Goal: Task Accomplishment & Management: Complete application form

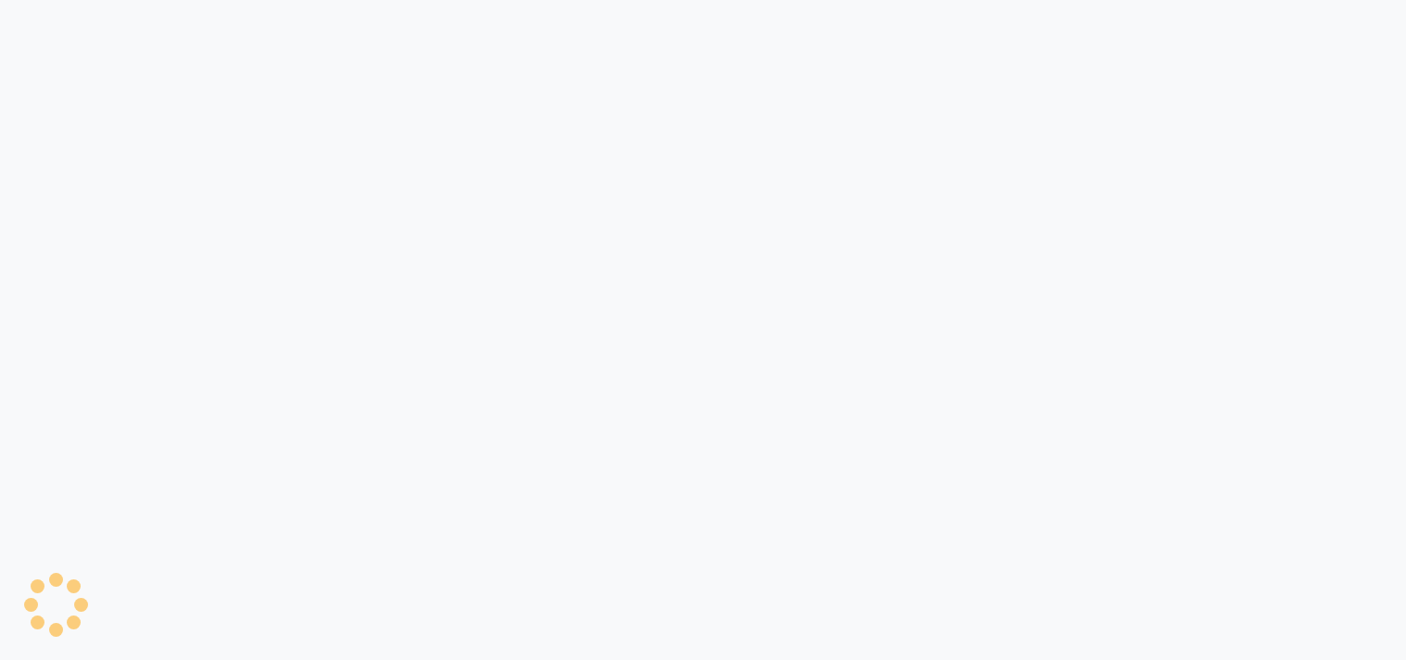
select select "service"
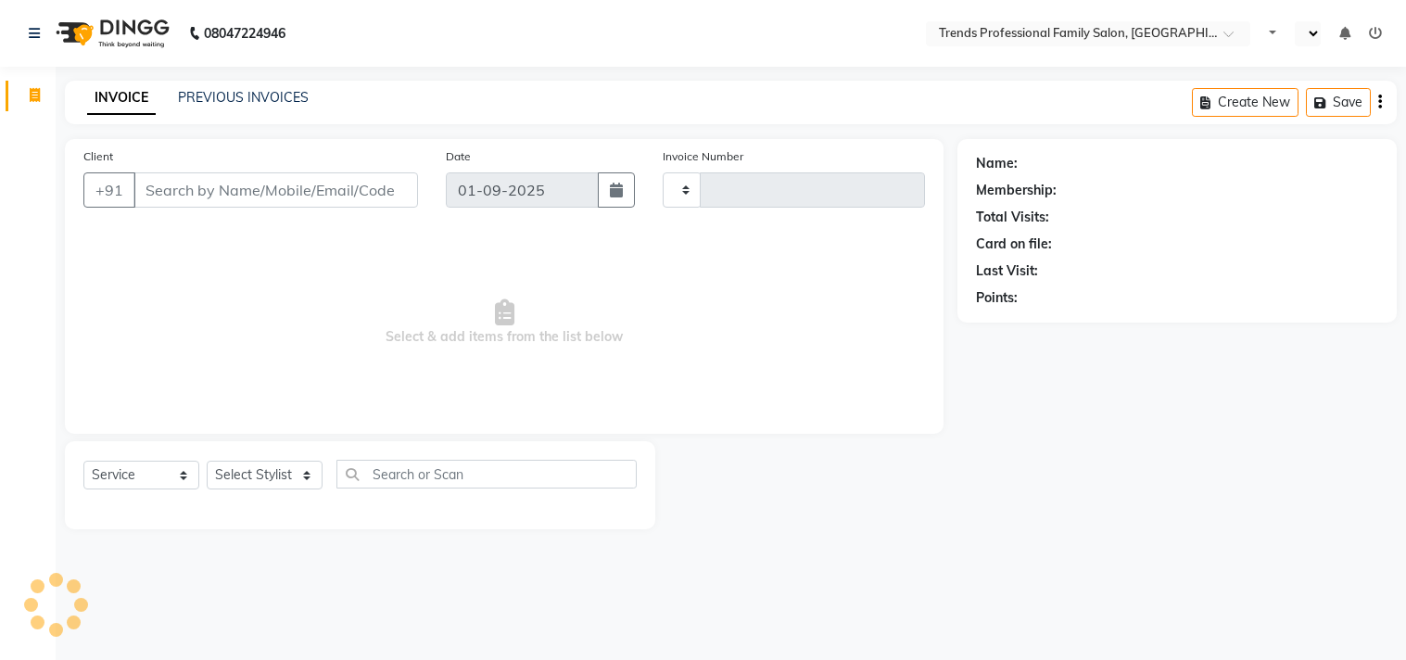
type input "3015"
select select "7345"
select select "en"
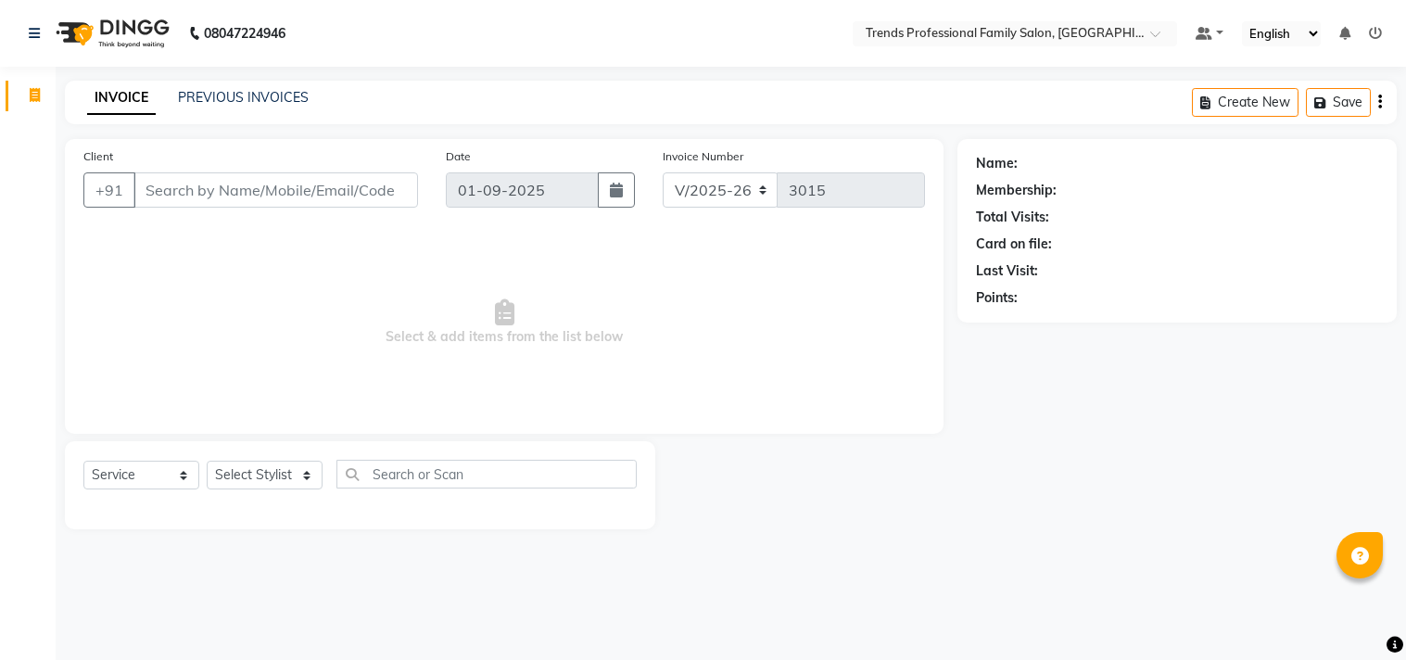
select select "7345"
select select "service"
click at [303, 478] on select "Select Stylist [PERSON_NAME] [PERSON_NAME] [PERSON_NAME] [PERSON_NAME] RUSTHAM …" at bounding box center [265, 475] width 116 height 29
select select "63519"
click at [207, 461] on select "Select Stylist [PERSON_NAME] [PERSON_NAME] [PERSON_NAME] [PERSON_NAME] RUSTHAM …" at bounding box center [265, 475] width 116 height 29
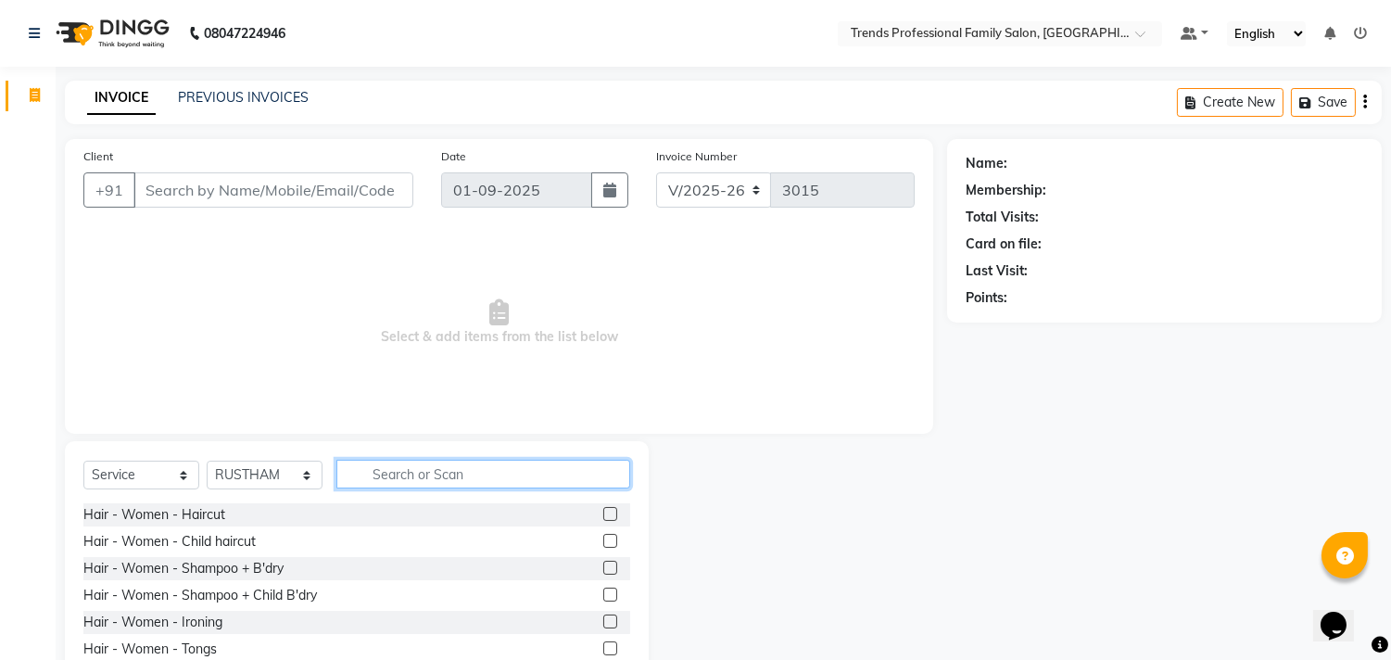
click at [437, 460] on input "text" at bounding box center [483, 474] width 294 height 29
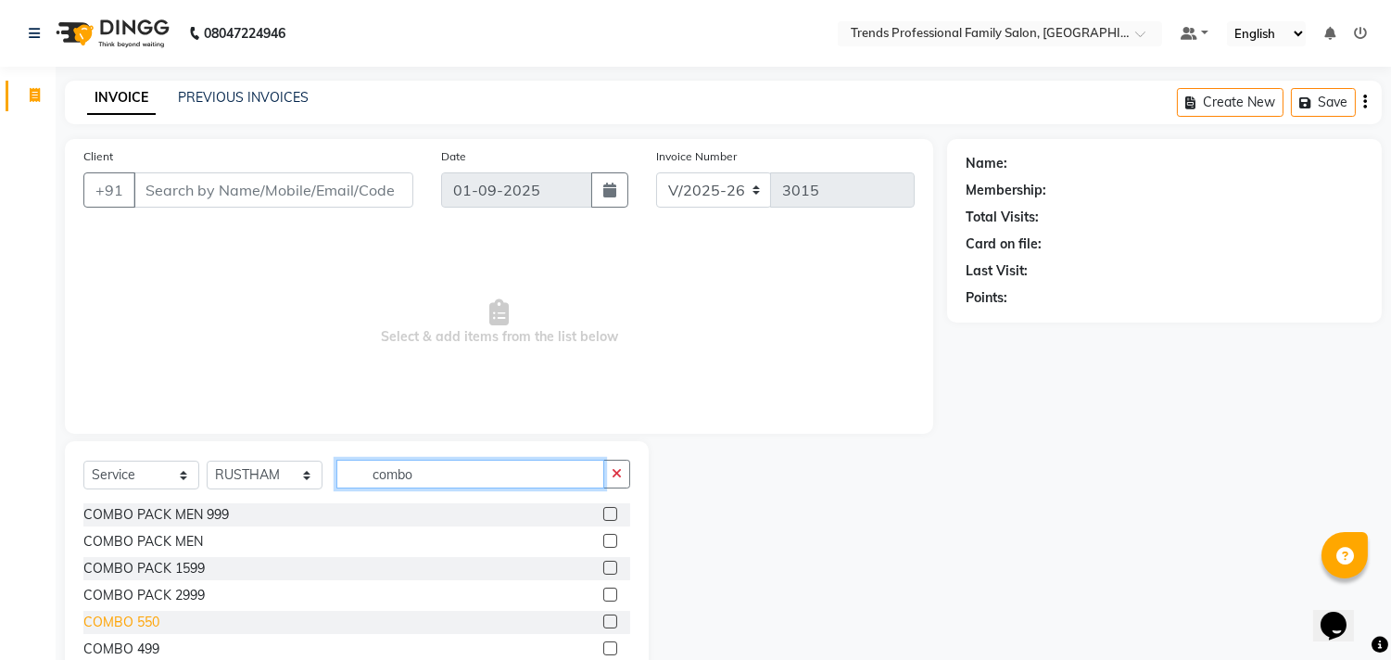
type input "combo"
click at [132, 619] on div "COMBO 550" at bounding box center [121, 621] width 76 height 19
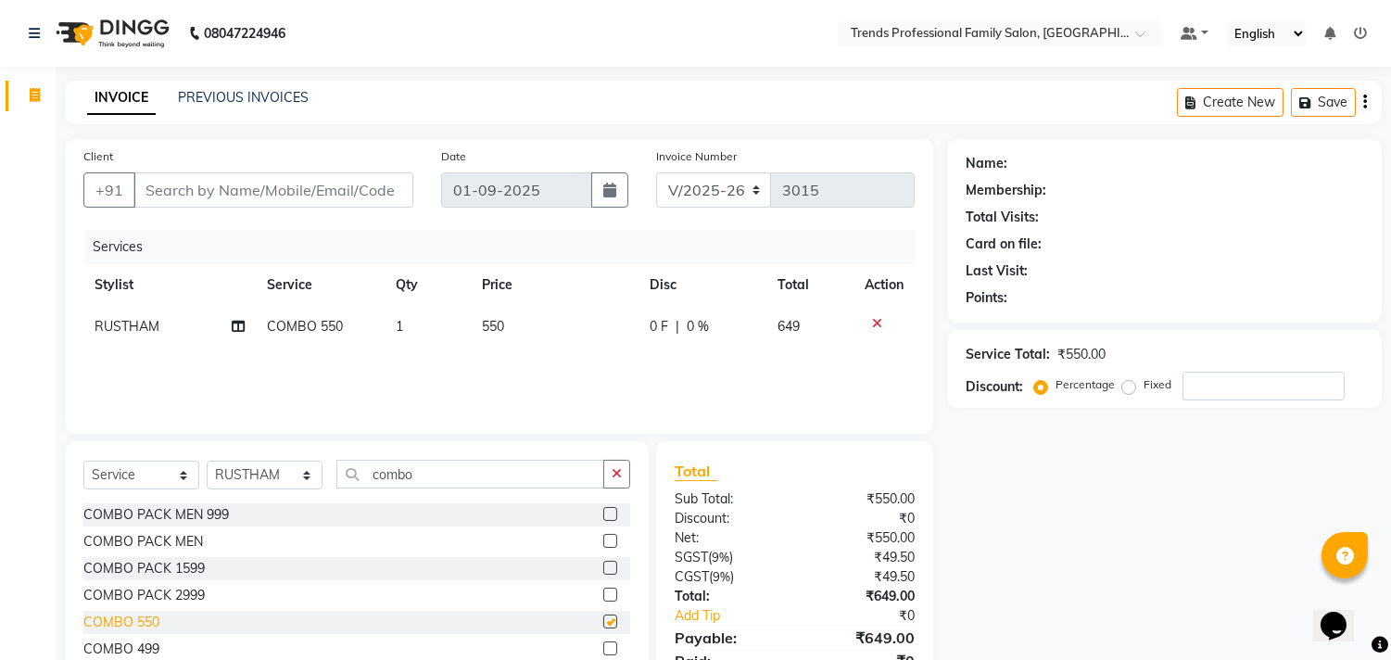
checkbox input "false"
click at [134, 326] on span "RUSTHAM" at bounding box center [127, 326] width 65 height 17
select select "63519"
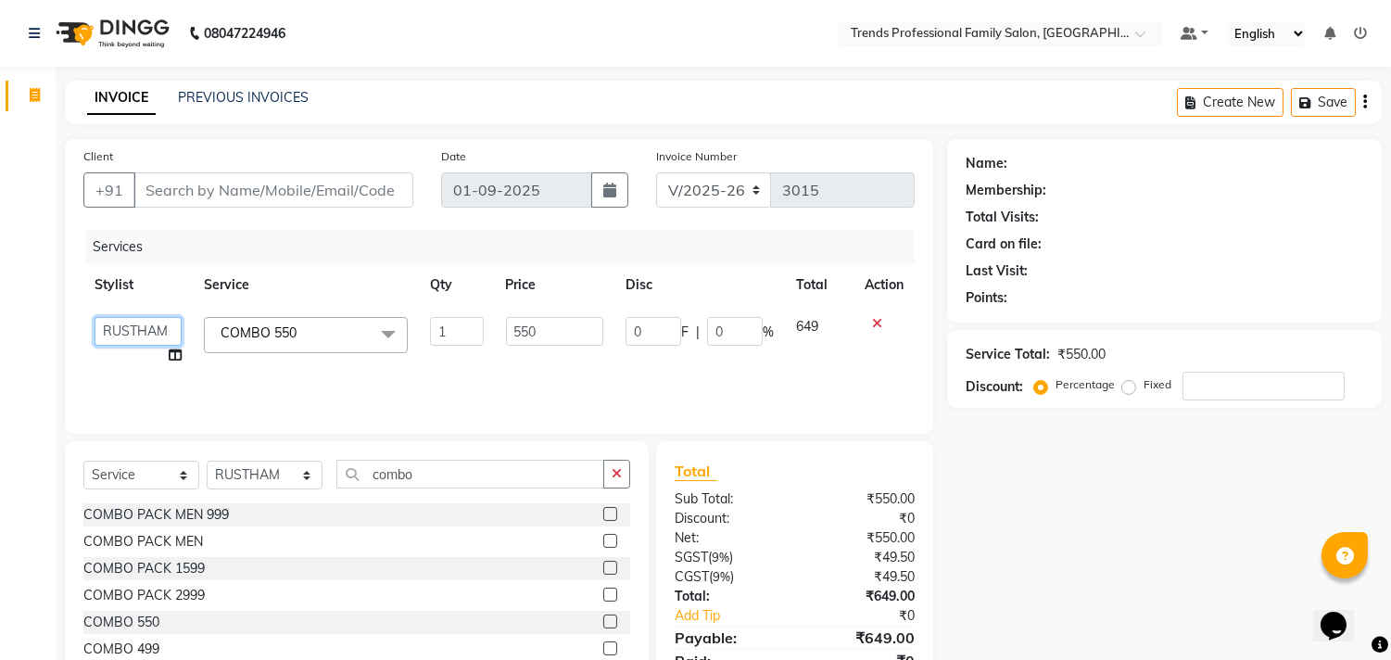
click at [137, 328] on select "ANITHA AVANTHIKA Hithaishi IMRAN KHAN KANCHAN MUSKHAN RUSTHAM SEEMA SHIVA SOURA…" at bounding box center [138, 331] width 87 height 29
click at [312, 482] on select "Select Stylist [PERSON_NAME] [PERSON_NAME] [PERSON_NAME] [PERSON_NAME] RUSTHAM …" at bounding box center [265, 475] width 116 height 29
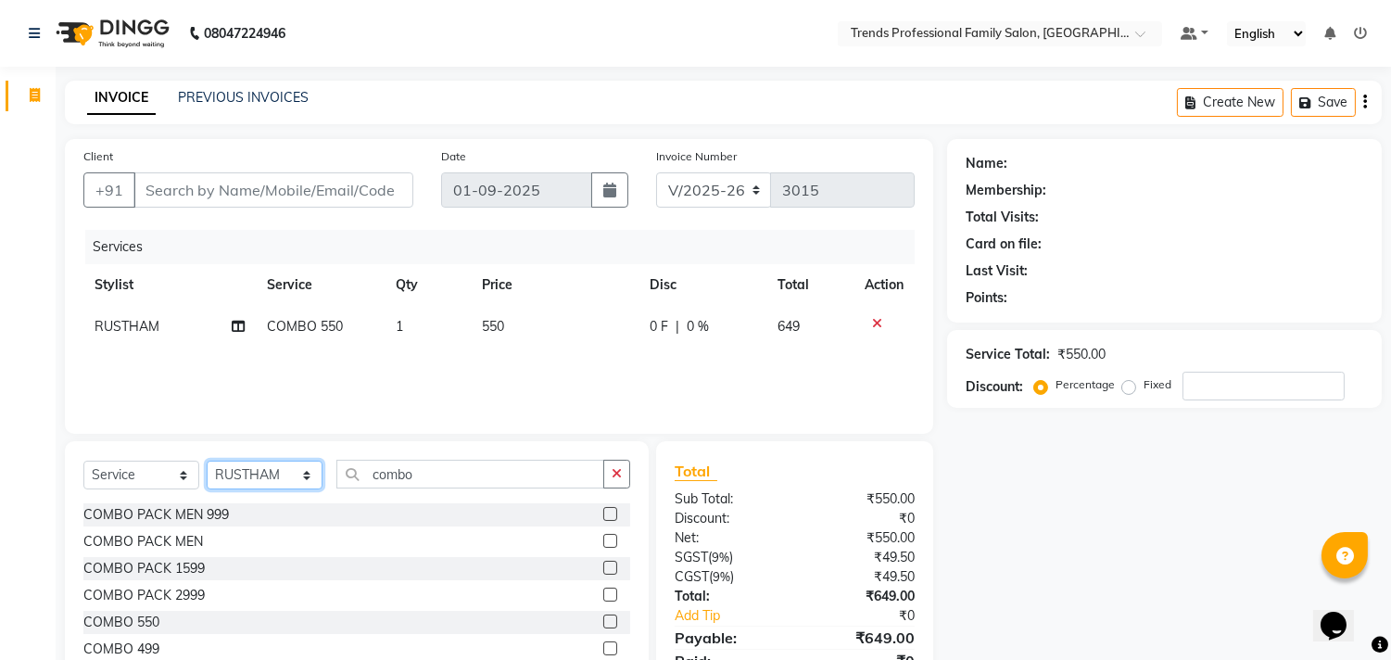
select select "64189"
click at [207, 461] on select "Select Stylist [PERSON_NAME] [PERSON_NAME] [PERSON_NAME] [PERSON_NAME] RUSTHAM …" at bounding box center [265, 475] width 116 height 29
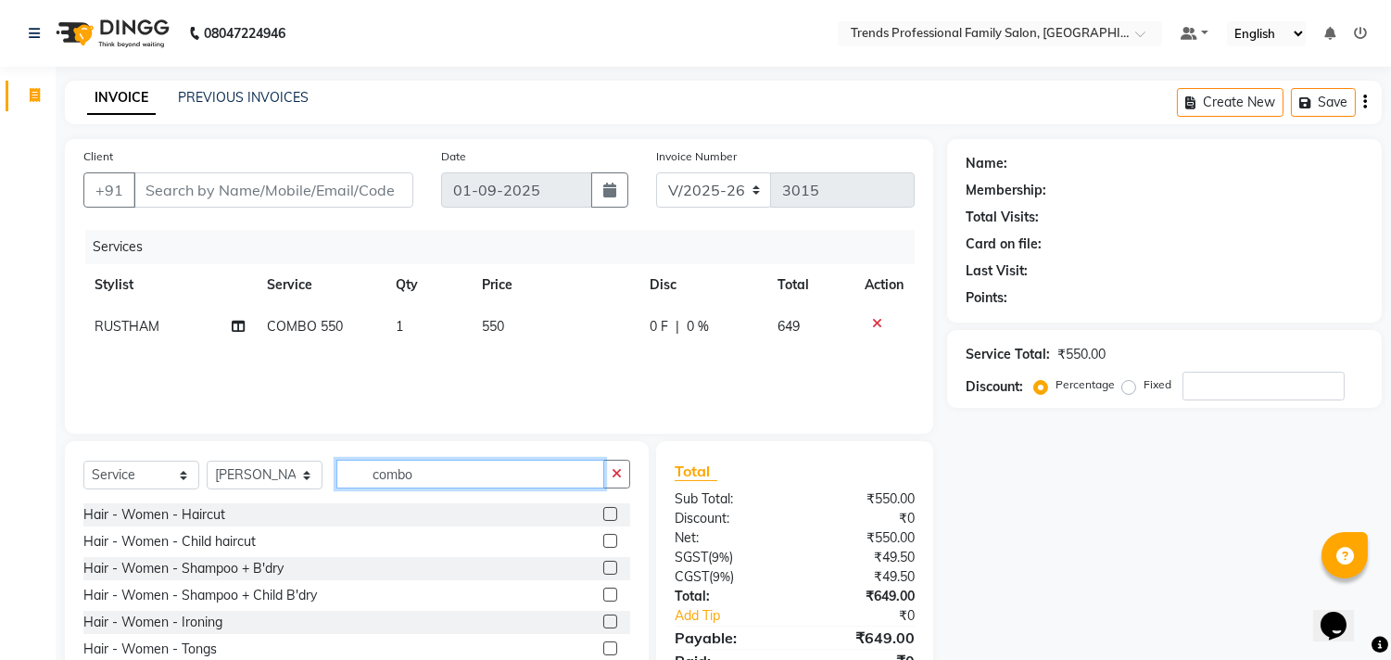
click at [423, 470] on input "combo" at bounding box center [470, 474] width 268 height 29
type input "c"
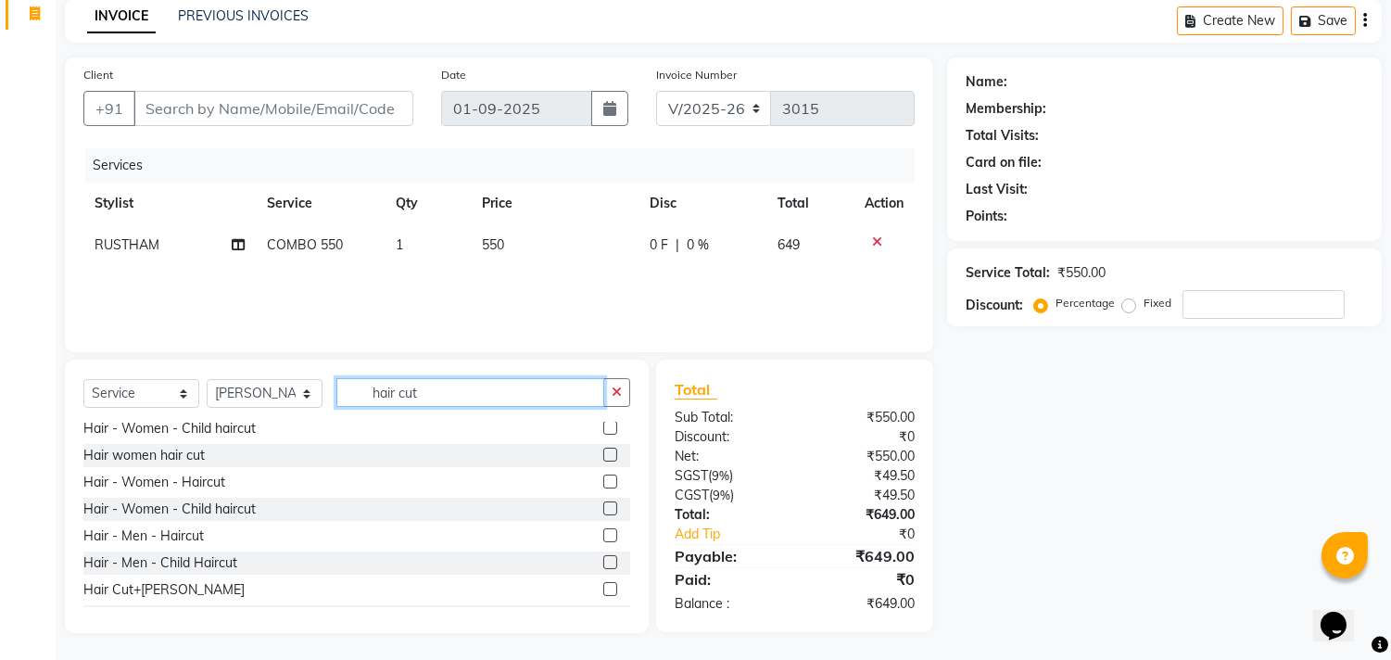
scroll to position [57, 0]
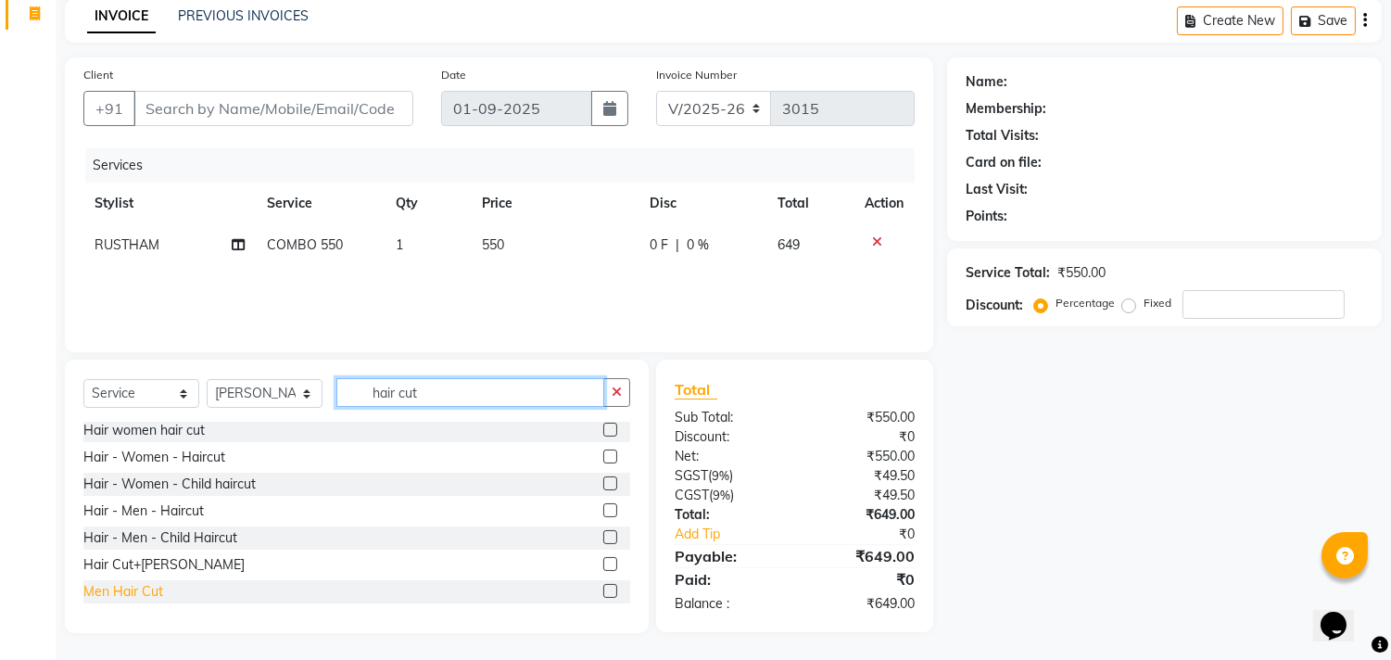
type input "hair cut"
click at [117, 593] on div "Men Hair Cut" at bounding box center [123, 591] width 80 height 19
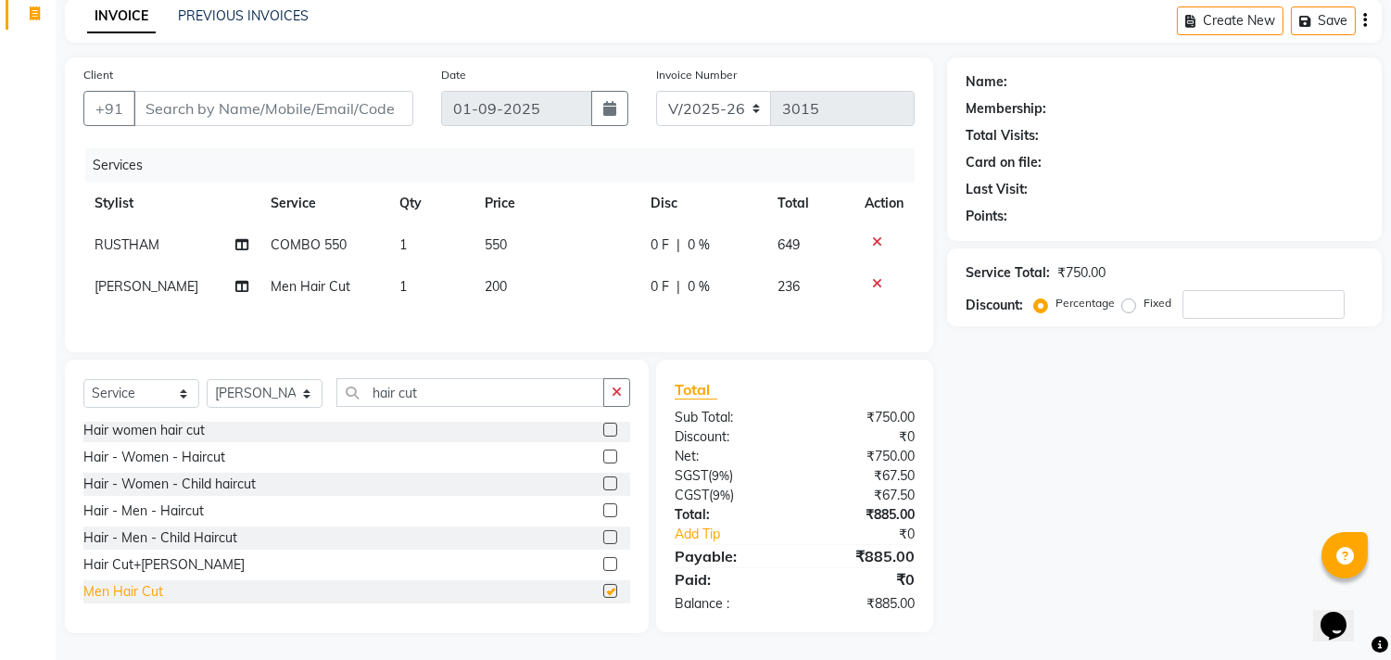
checkbox input "false"
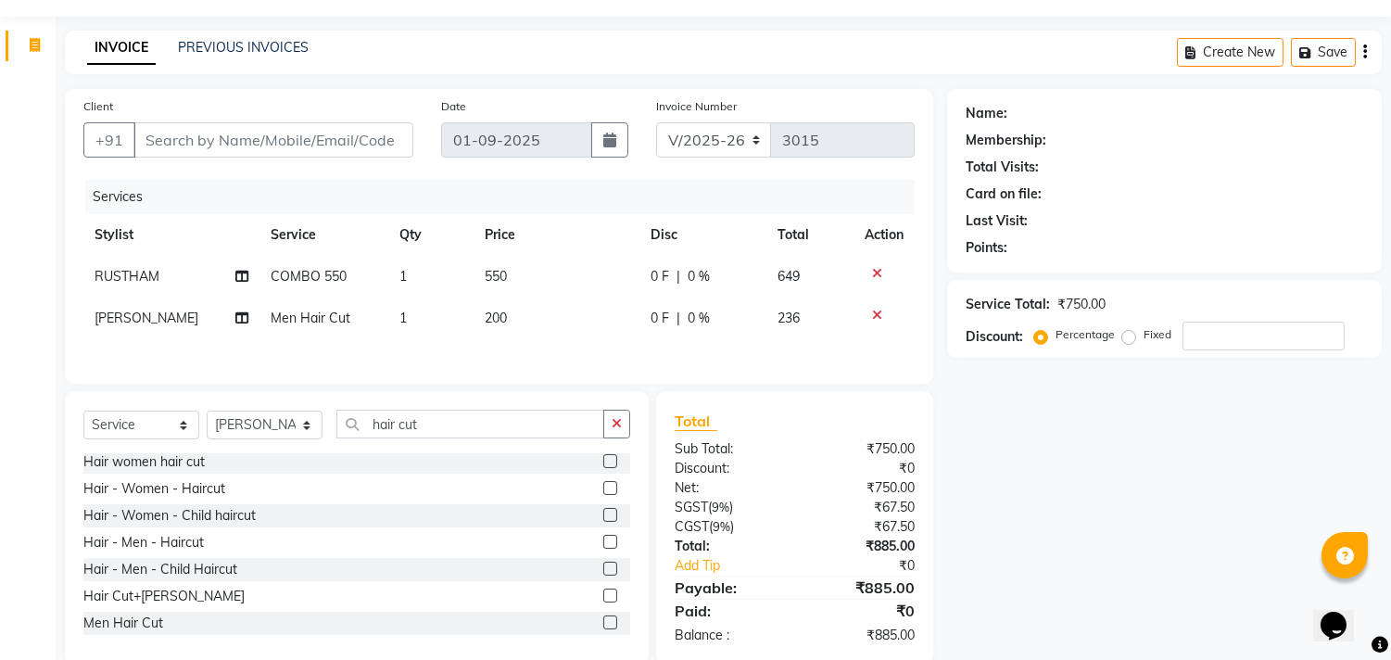
scroll to position [0, 0]
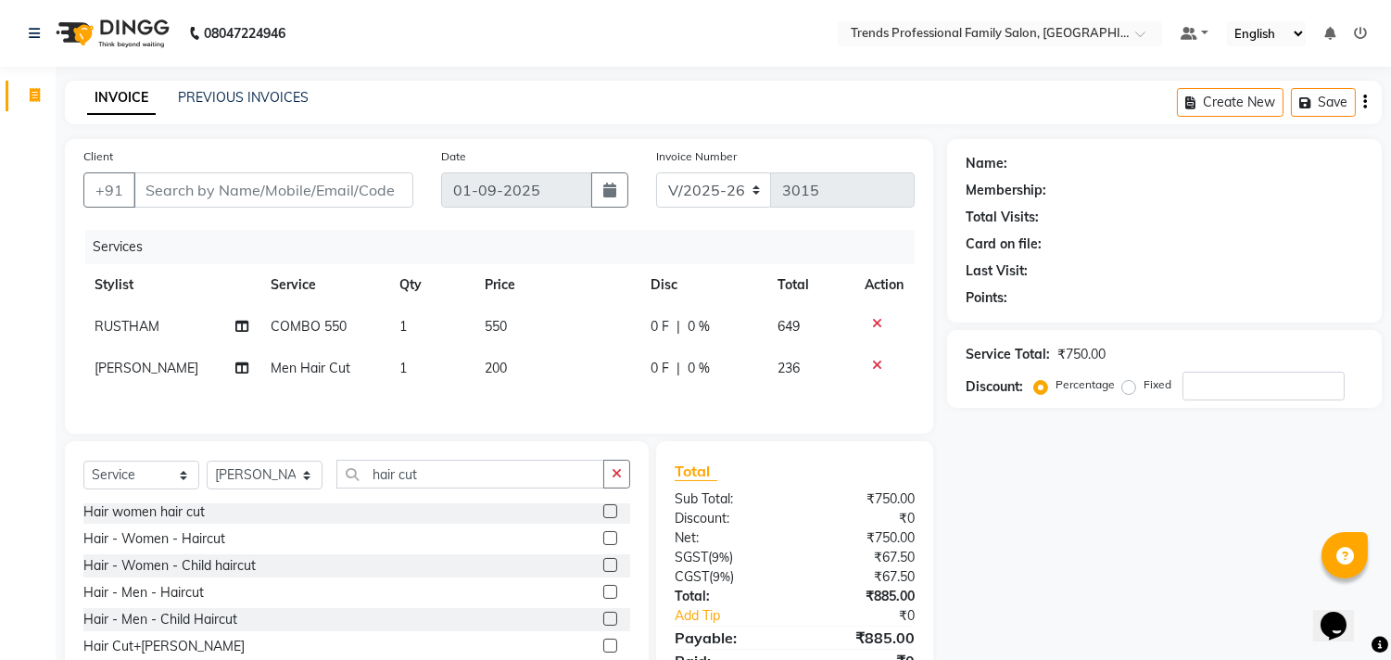
click at [1366, 102] on icon "button" at bounding box center [1365, 102] width 4 height 1
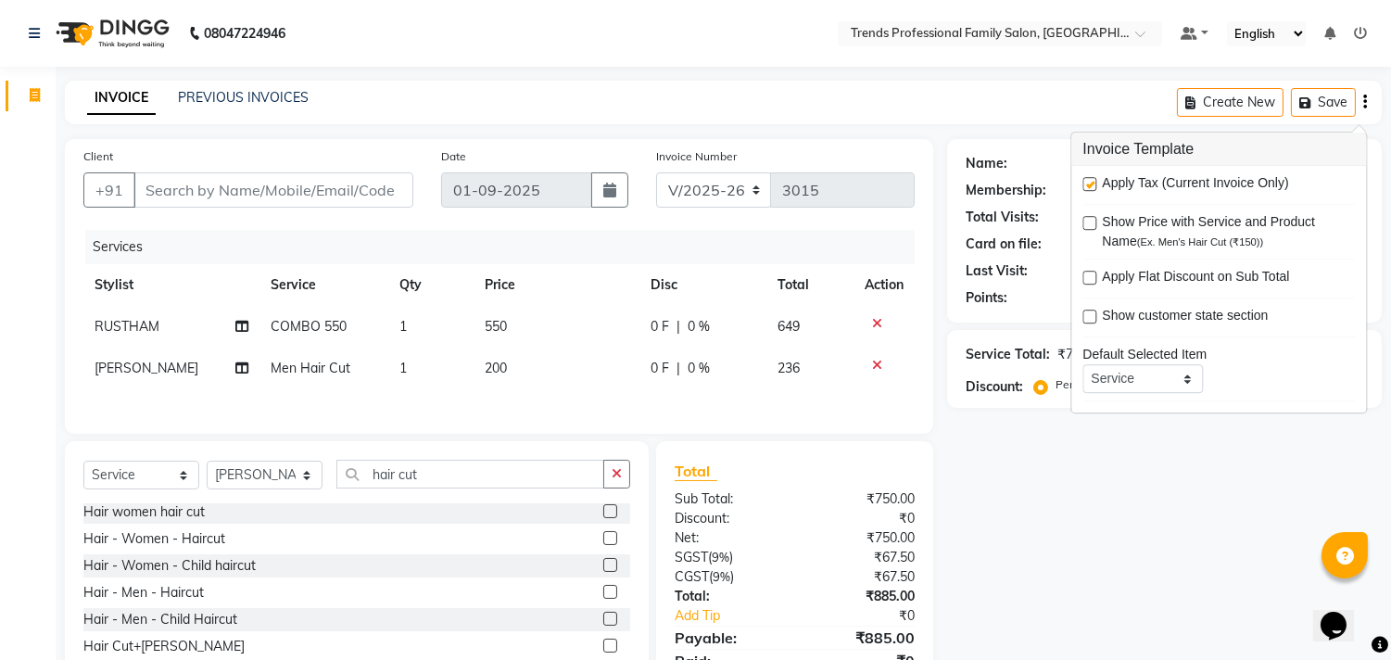
click at [1087, 179] on label at bounding box center [1089, 184] width 14 height 14
click at [1087, 179] on input "checkbox" at bounding box center [1088, 185] width 12 height 12
checkbox input "false"
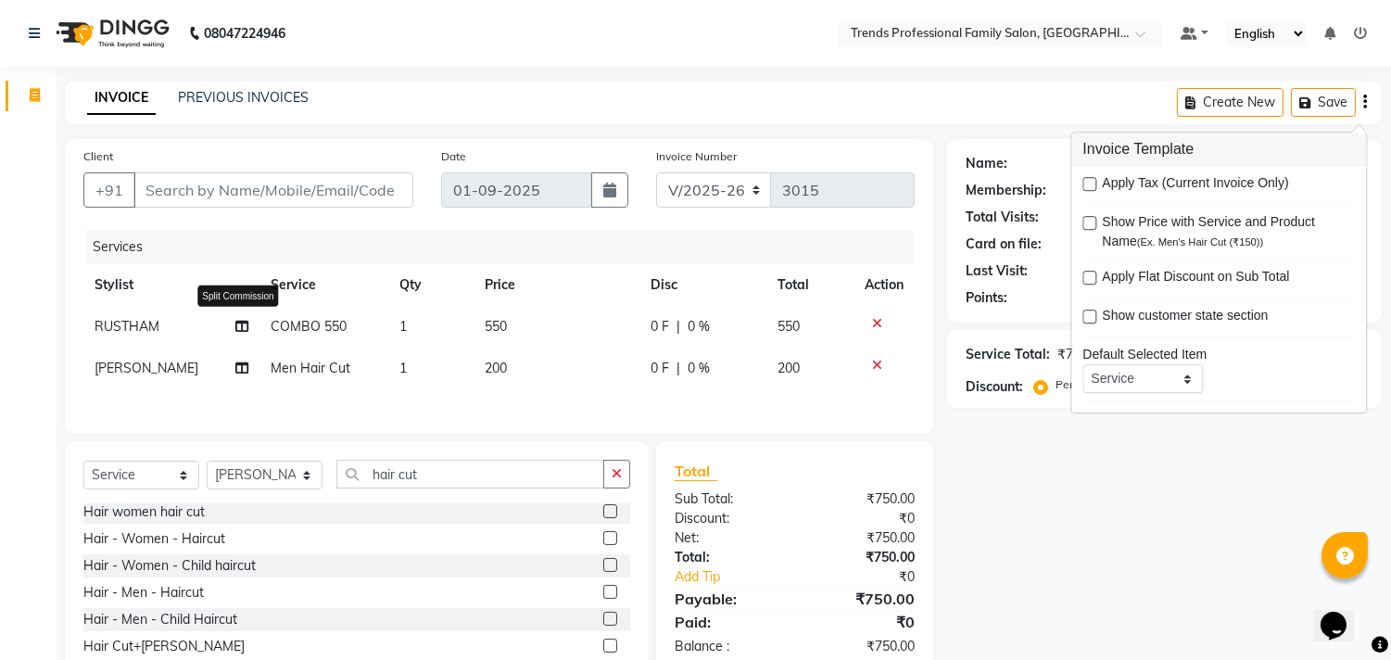
click at [237, 331] on icon at bounding box center [242, 326] width 13 height 13
select select "63519"
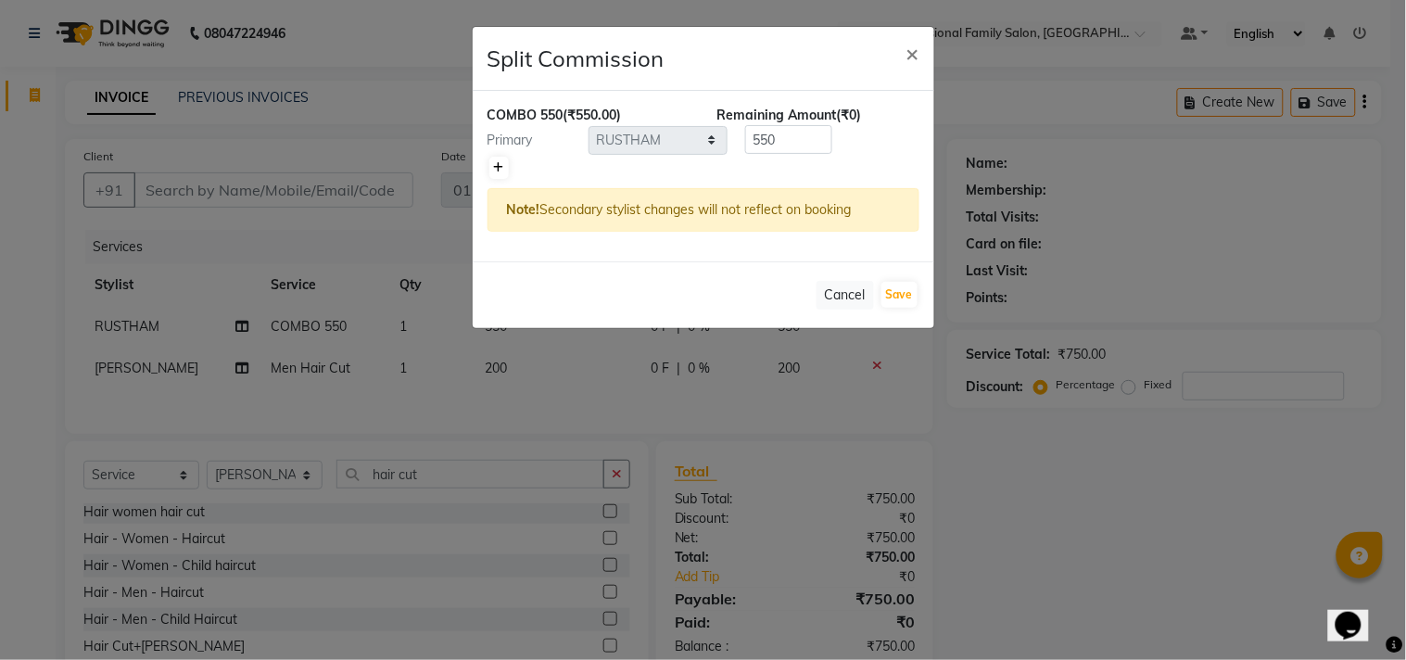
click at [494, 160] on link at bounding box center [498, 168] width 19 height 22
type input "275"
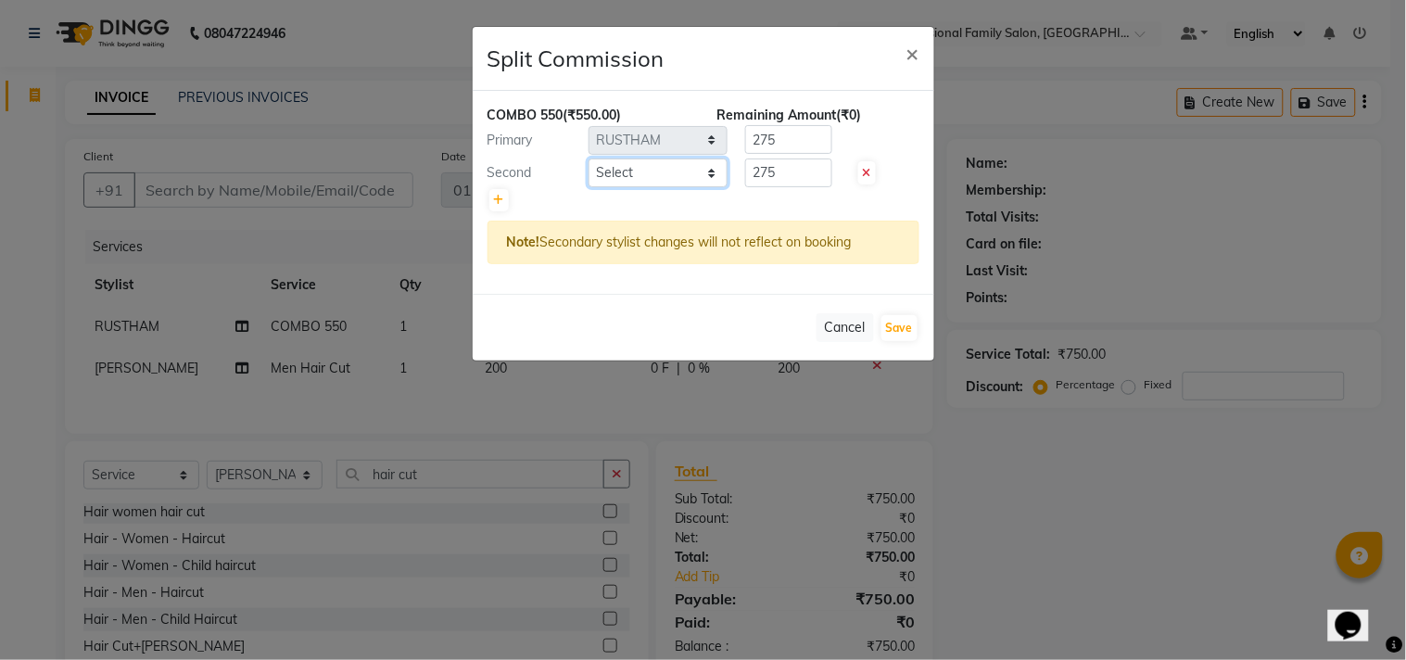
click at [635, 177] on select "Select ANITHA AVANTHIKA Hithaishi IMRAN KHAN KANCHAN MUSKHAN RUSTHAM SEEMA SHIV…" at bounding box center [657, 172] width 139 height 29
select select "63524"
click at [588, 158] on select "Select ANITHA AVANTHIKA Hithaishi IMRAN KHAN KANCHAN MUSKHAN RUSTHAM SEEMA SHIV…" at bounding box center [657, 172] width 139 height 29
click at [775, 169] on input "275" at bounding box center [788, 172] width 87 height 29
click at [779, 163] on input "250" at bounding box center [788, 172] width 87 height 29
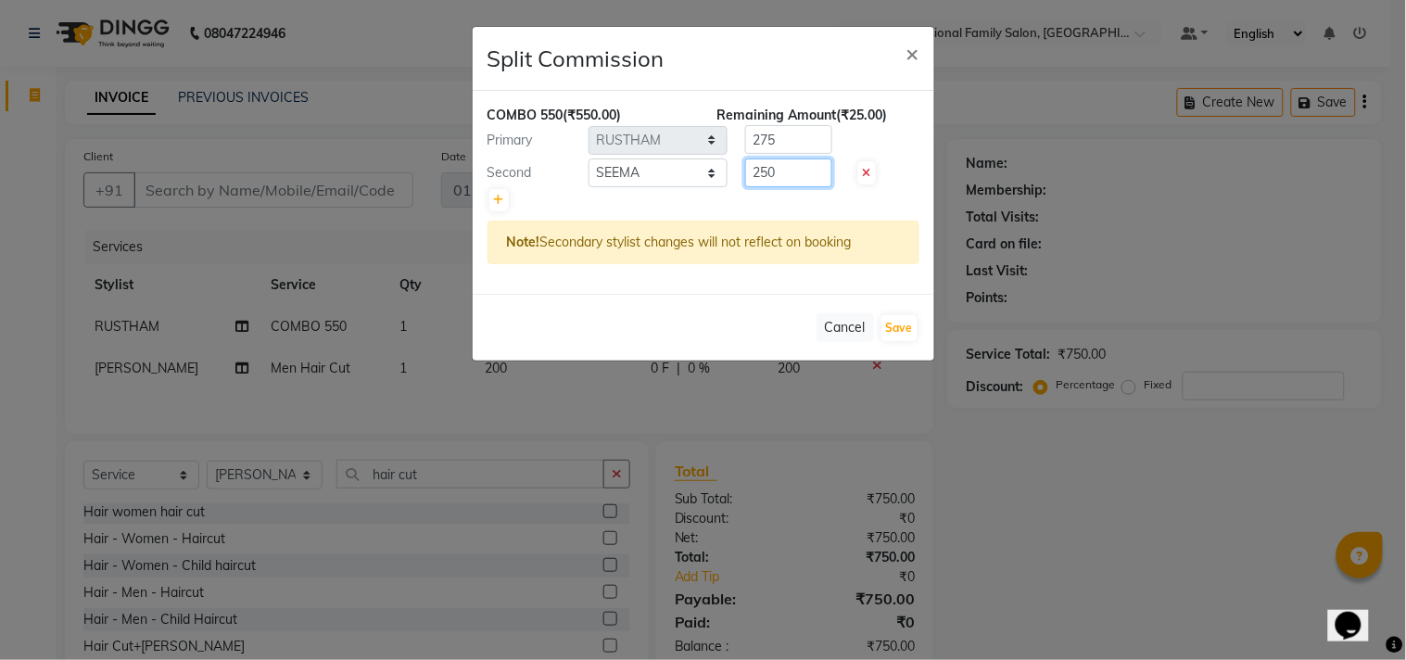
type input "250"
click at [789, 135] on input "275" at bounding box center [788, 139] width 87 height 29
type input "2"
type input "300"
click at [902, 332] on button "Save" at bounding box center [899, 328] width 36 height 26
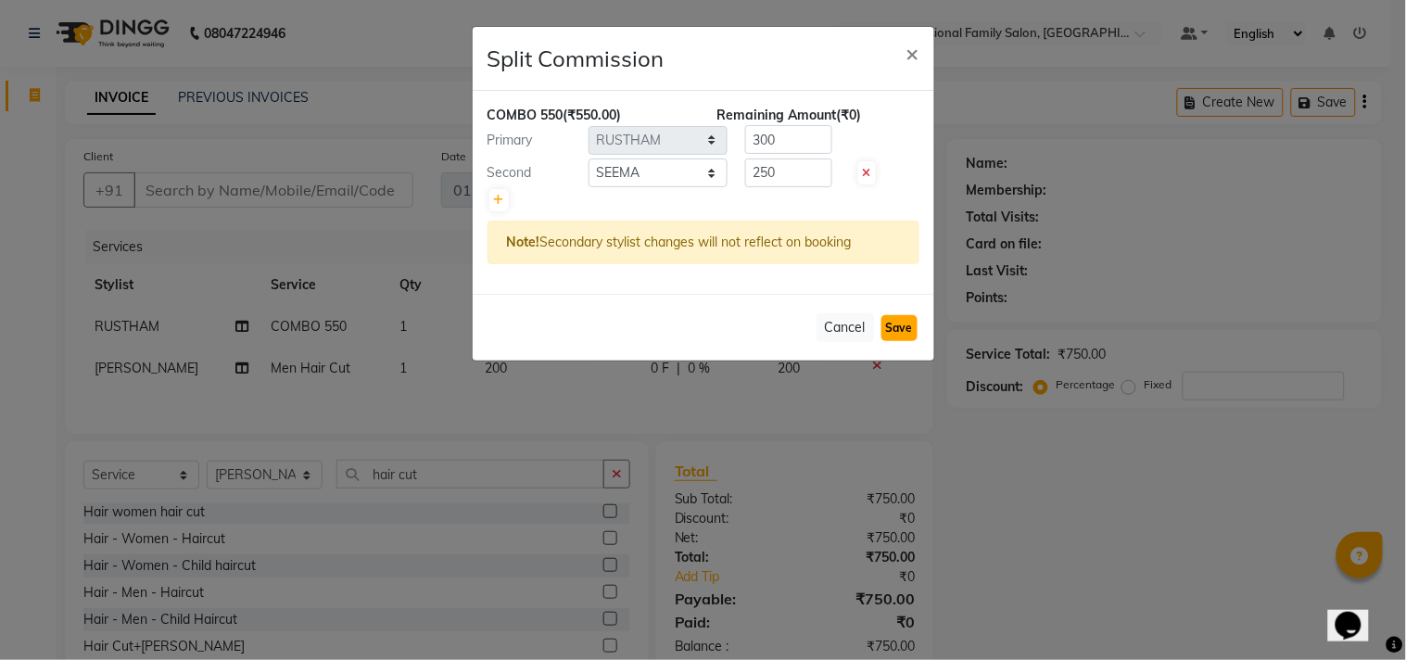
select select "Select"
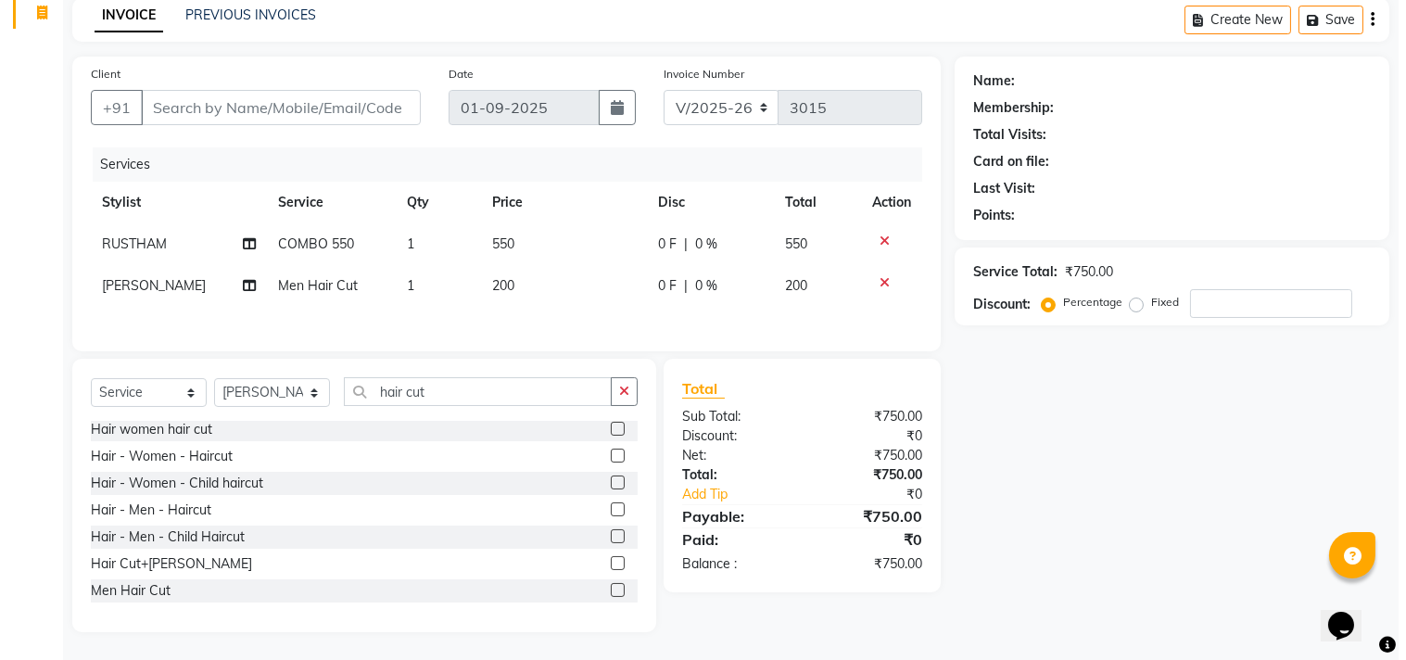
scroll to position [86, 0]
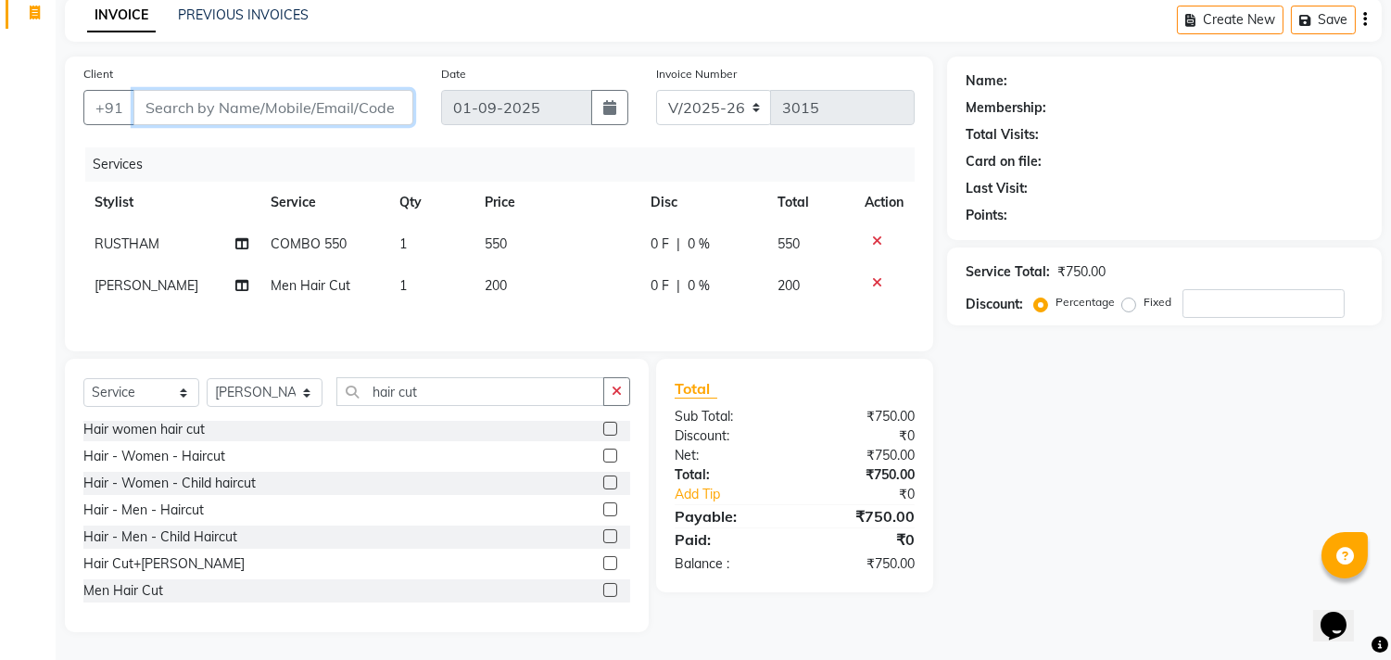
click at [251, 96] on input "Client" at bounding box center [273, 107] width 280 height 35
type input "8"
type input "0"
type input "8310930679"
click at [373, 108] on span "Add Client" at bounding box center [365, 107] width 73 height 19
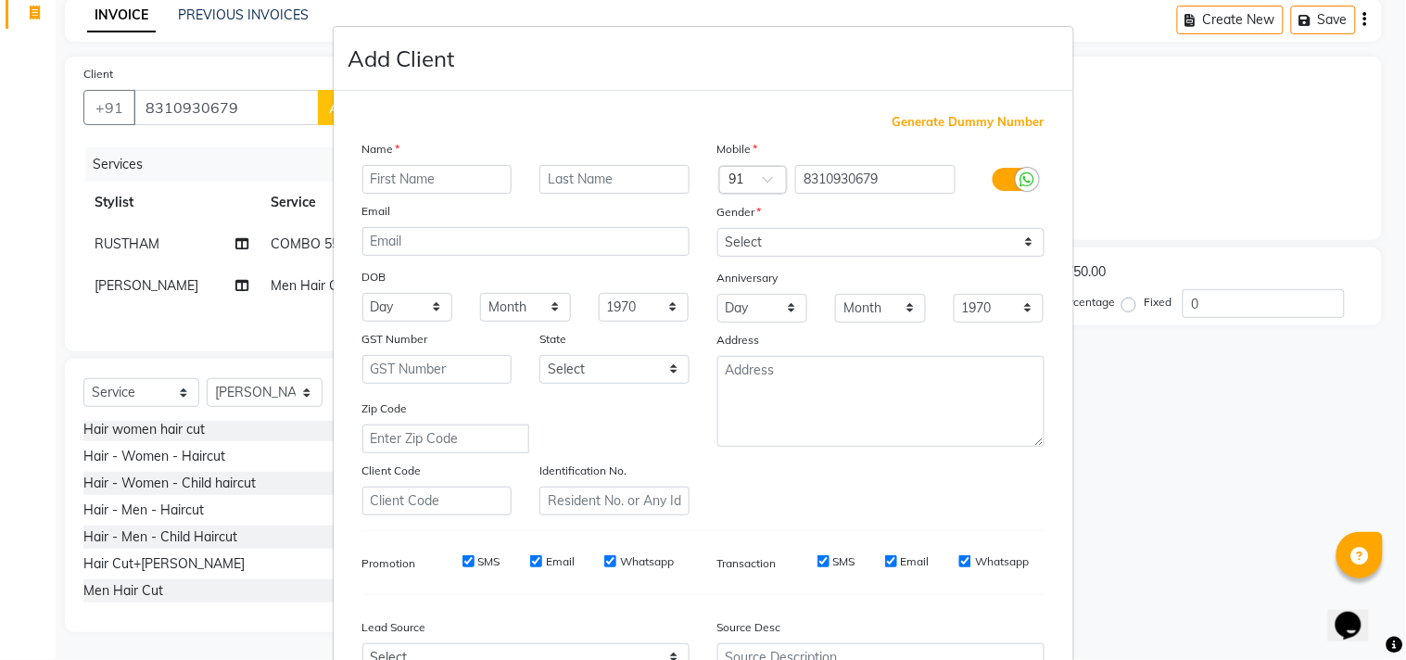
click at [398, 185] on input "text" at bounding box center [437, 179] width 150 height 29
type input "r"
type input "hrishi"
click at [801, 246] on select "Select [DEMOGRAPHIC_DATA] [DEMOGRAPHIC_DATA] Other Prefer Not To Say" at bounding box center [880, 242] width 327 height 29
select select "male"
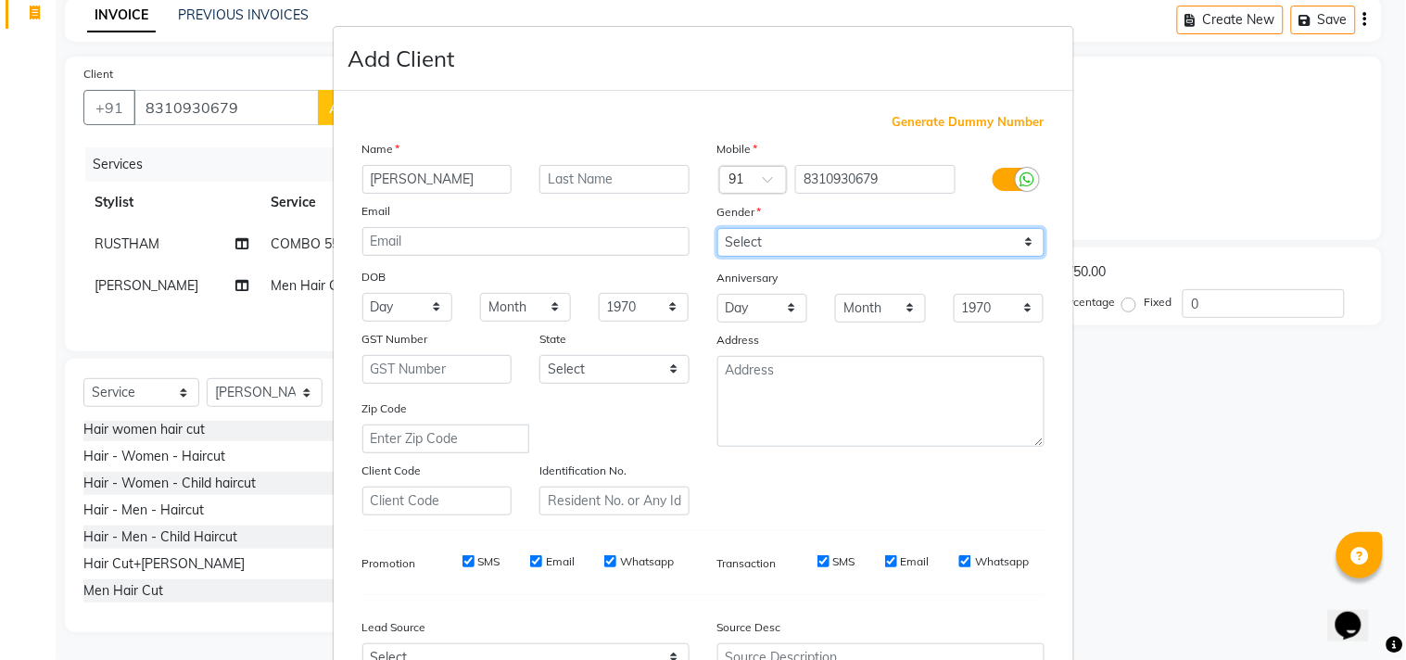
click at [717, 228] on select "Select [DEMOGRAPHIC_DATA] [DEMOGRAPHIC_DATA] Other Prefer Not To Say" at bounding box center [880, 242] width 327 height 29
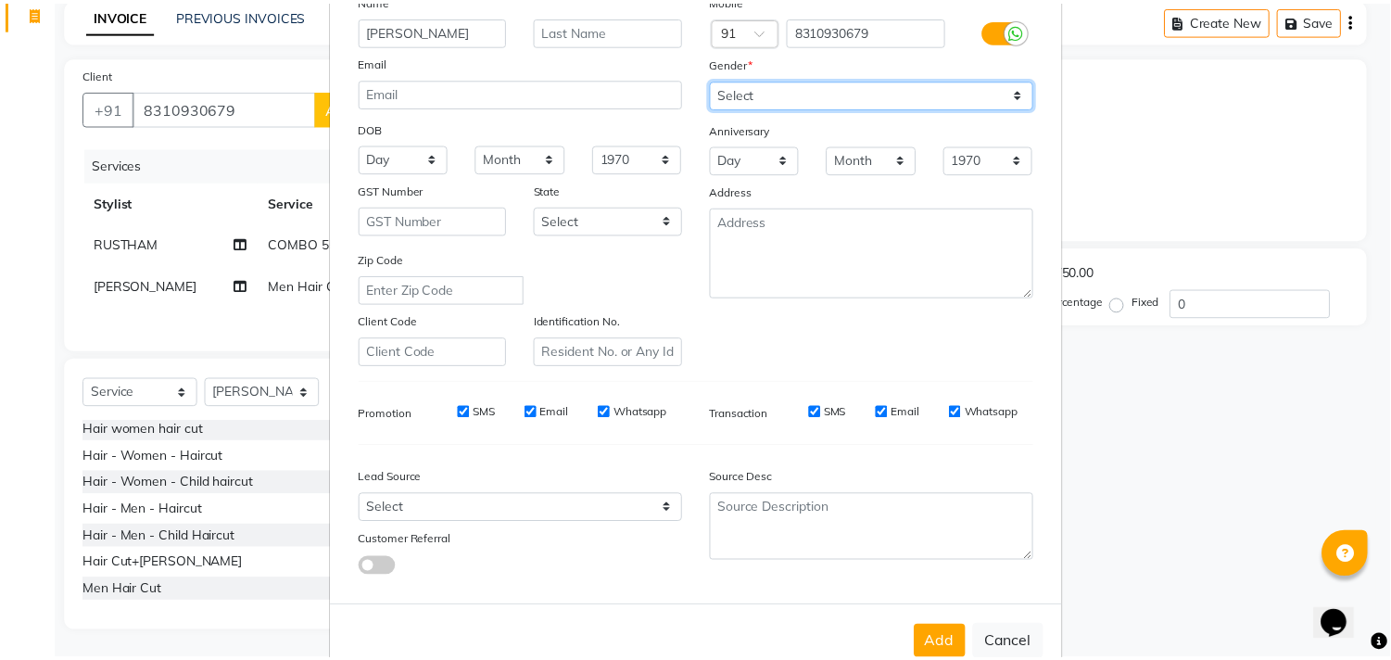
scroll to position [196, 0]
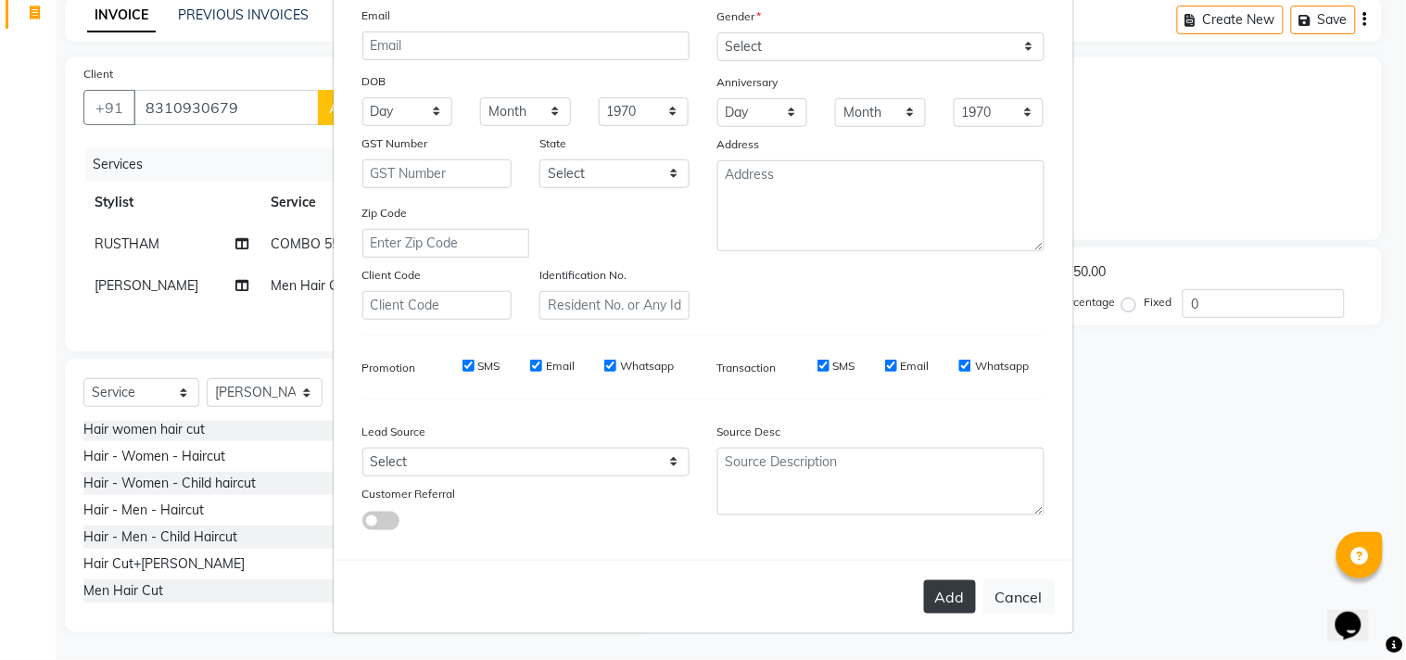
click at [951, 600] on button "Add" at bounding box center [950, 596] width 52 height 33
select select
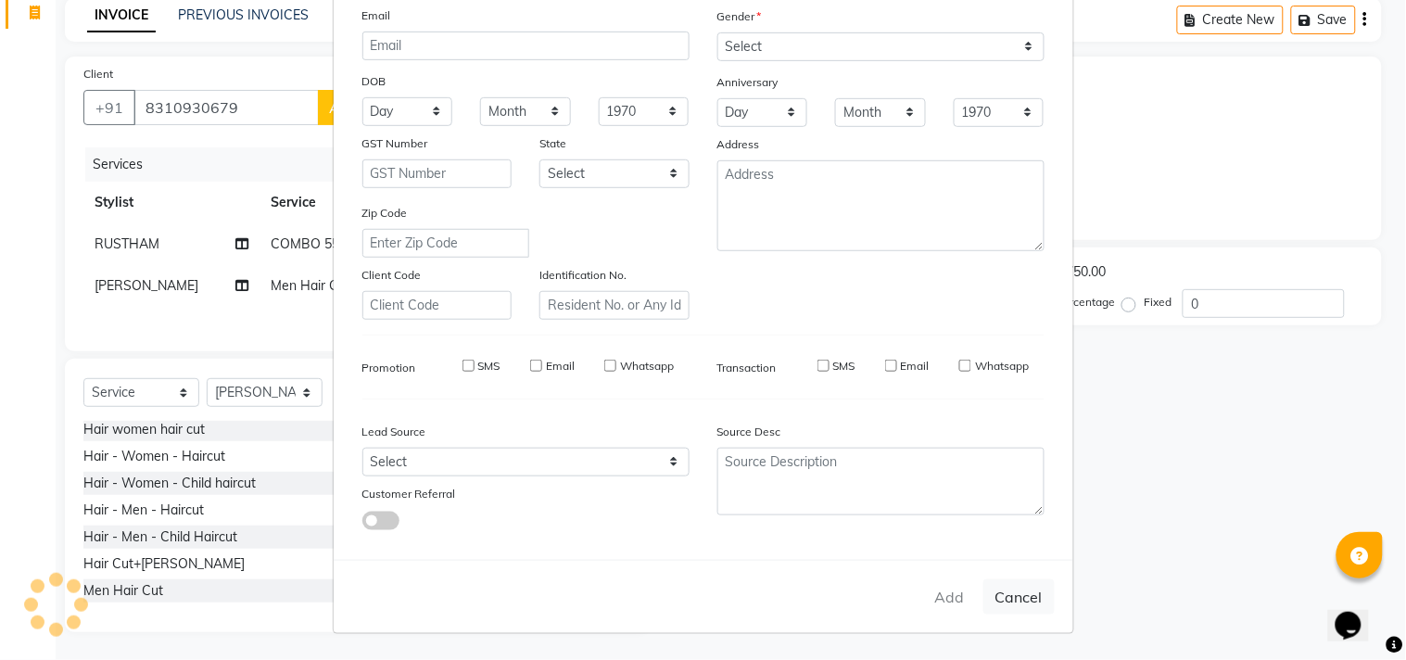
select select
checkbox input "false"
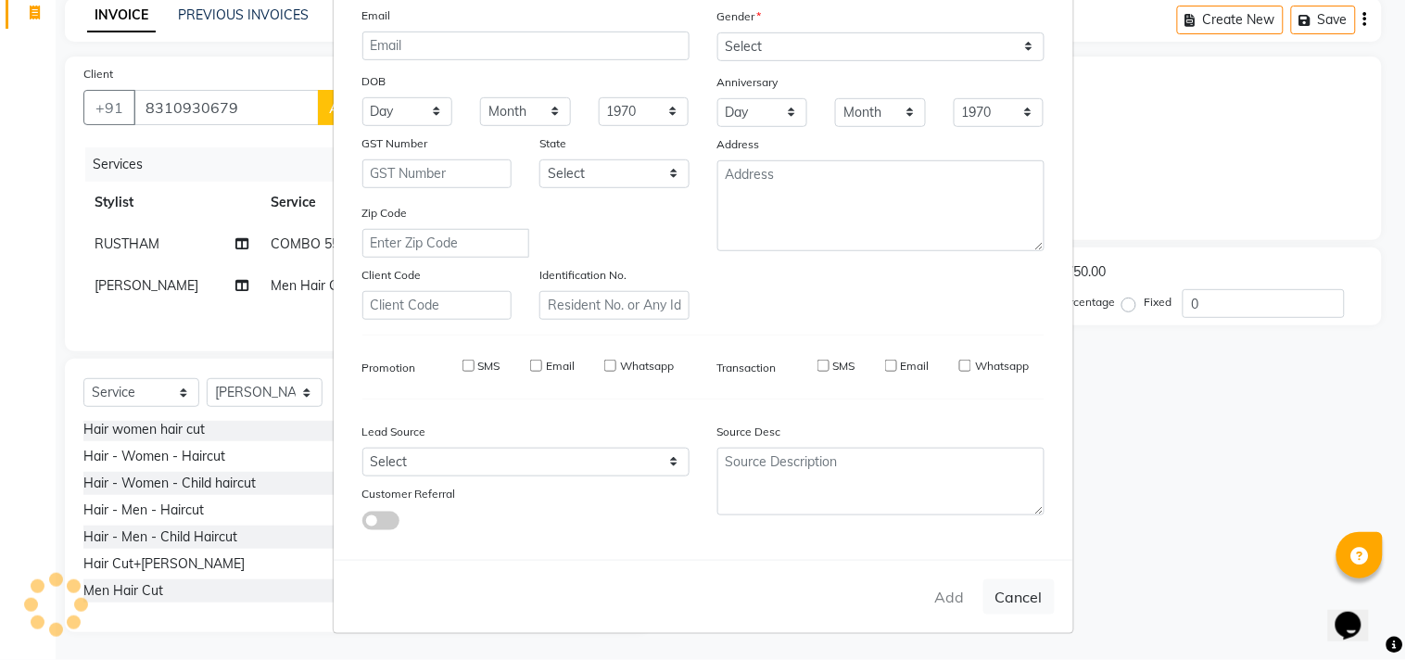
checkbox input "false"
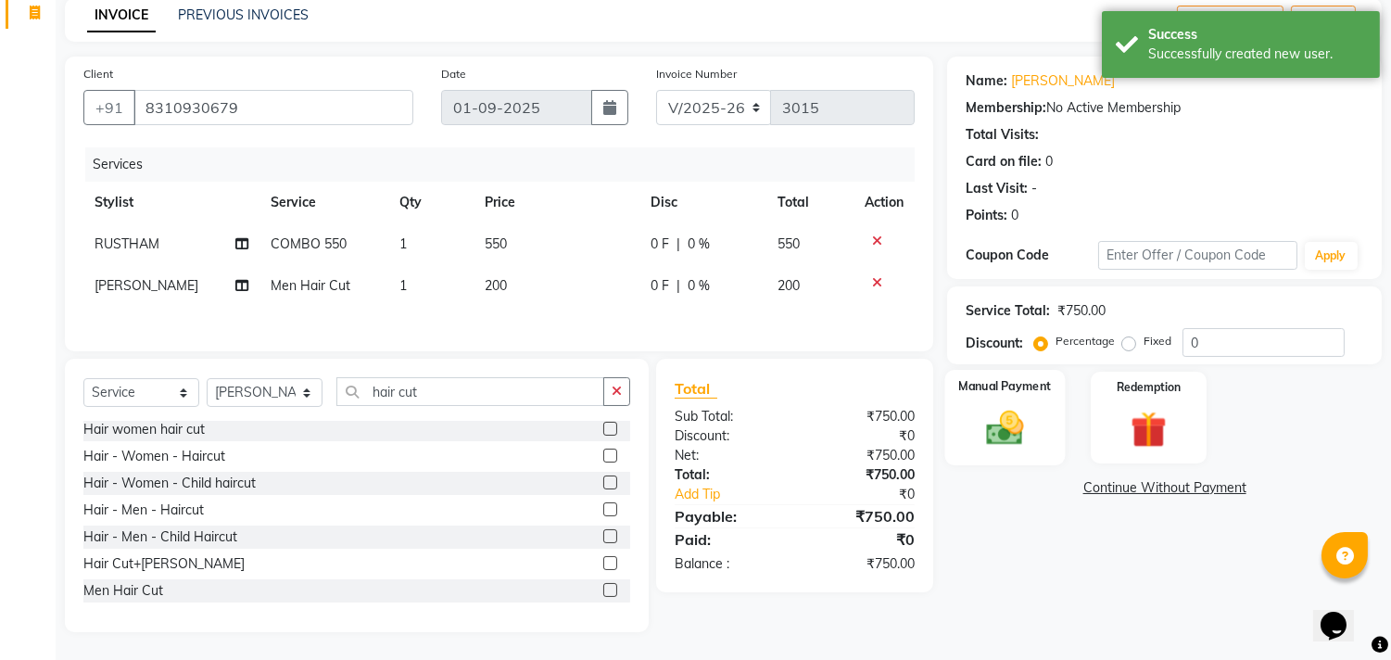
click at [1016, 430] on img at bounding box center [1005, 429] width 61 height 44
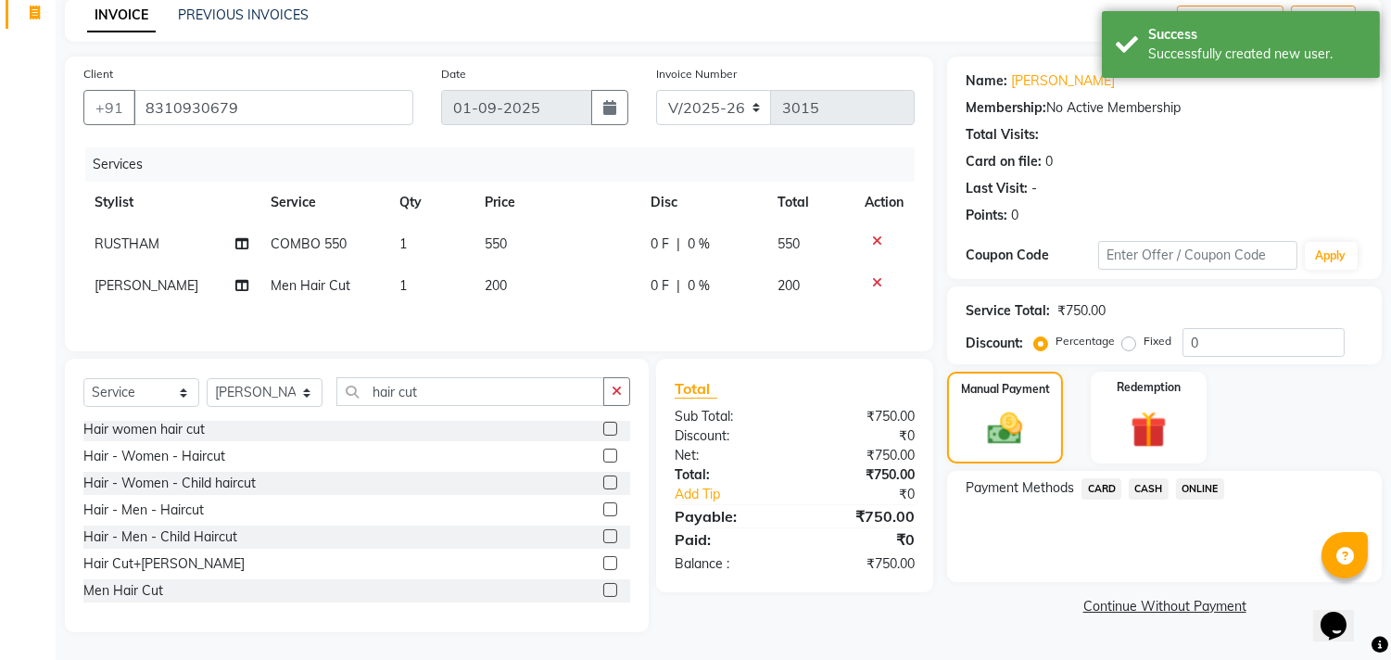
click at [1197, 486] on span "ONLINE" at bounding box center [1200, 488] width 48 height 21
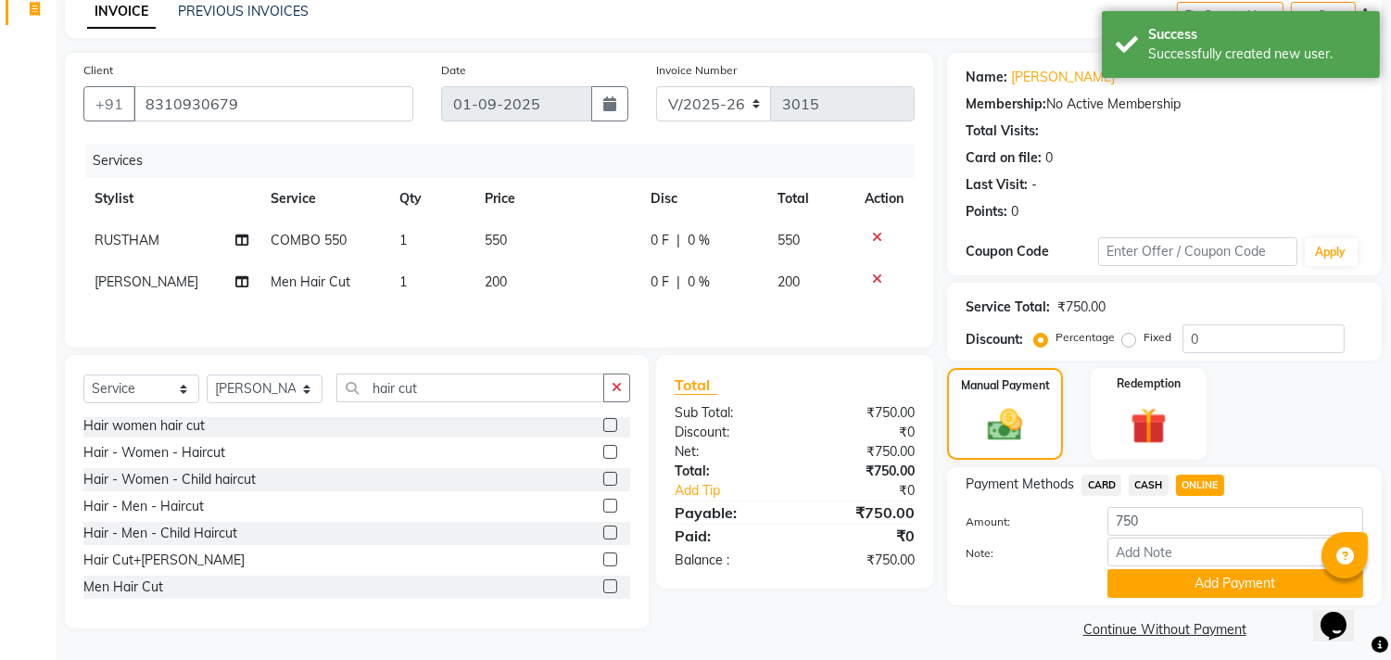
scroll to position [96, 0]
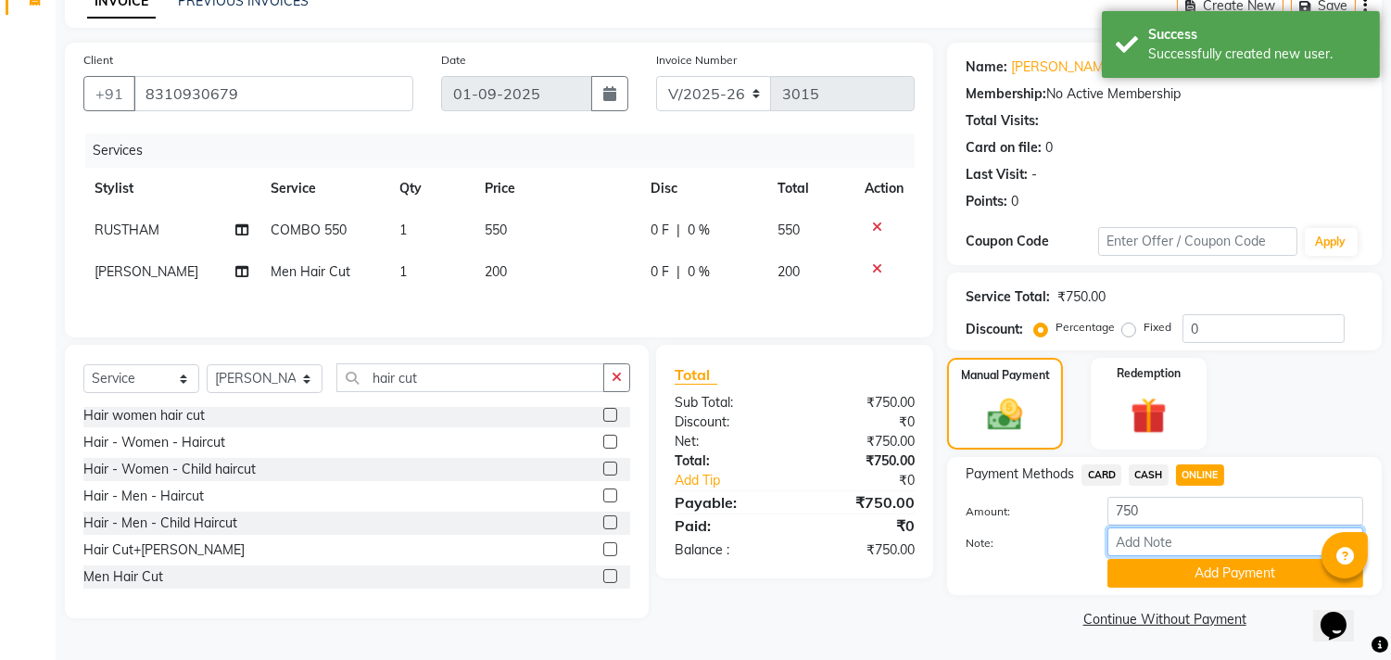
click at [1178, 537] on input "Note:" at bounding box center [1235, 541] width 256 height 29
type input "THANK YOU VISIT AGAIN"
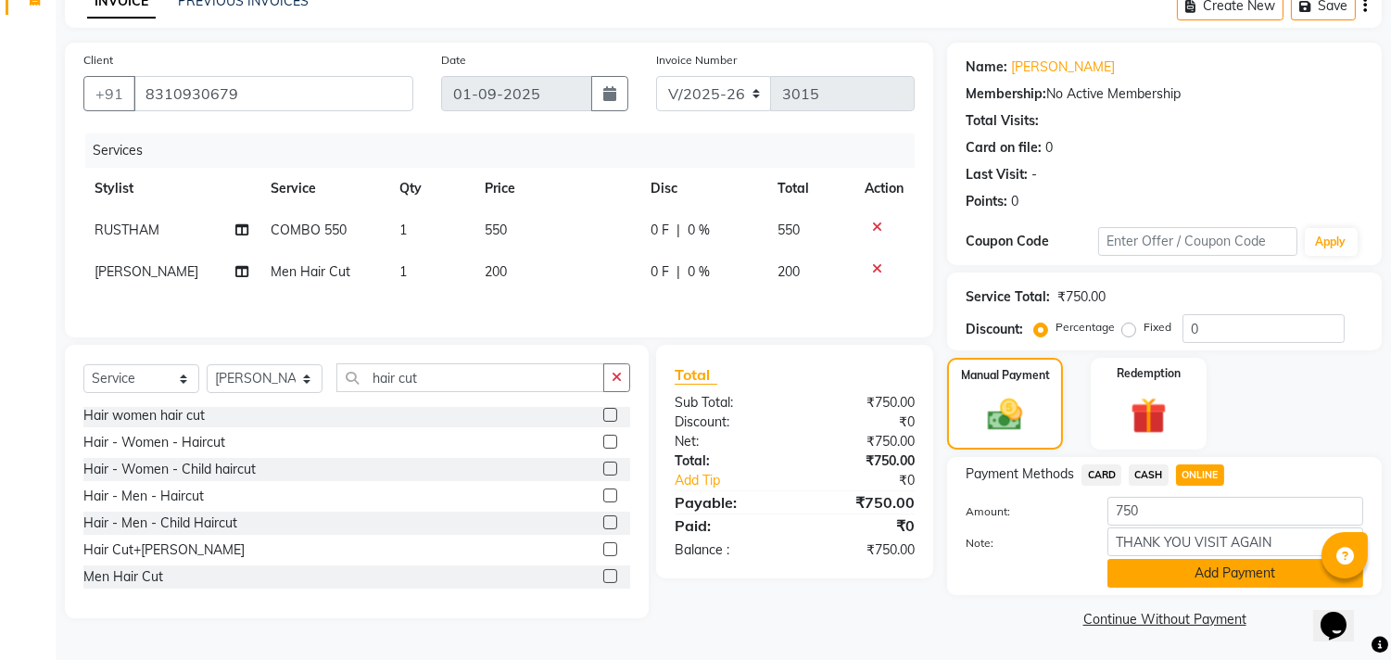
click at [1135, 569] on button "Add Payment" at bounding box center [1235, 573] width 256 height 29
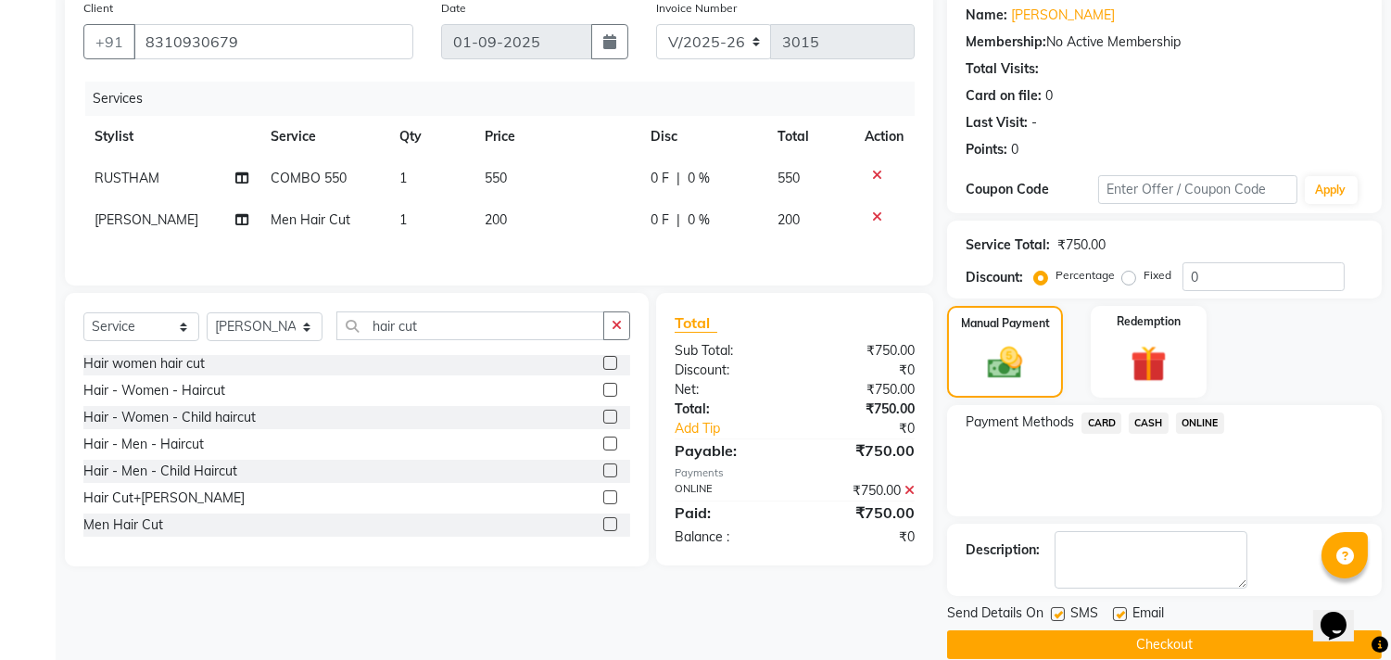
scroll to position [173, 0]
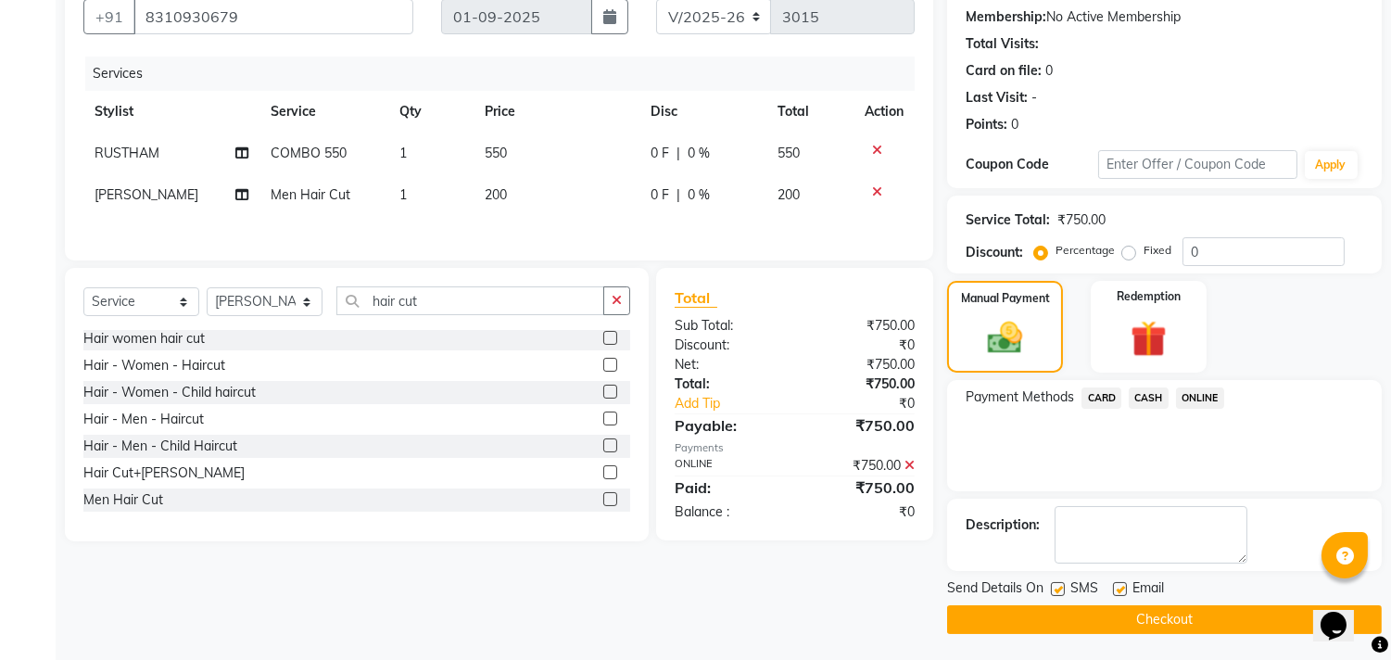
click at [1057, 587] on label at bounding box center [1058, 589] width 14 height 14
click at [1057, 587] on input "checkbox" at bounding box center [1057, 590] width 12 height 12
checkbox input "false"
click at [1197, 616] on button "Checkout" at bounding box center [1164, 619] width 435 height 29
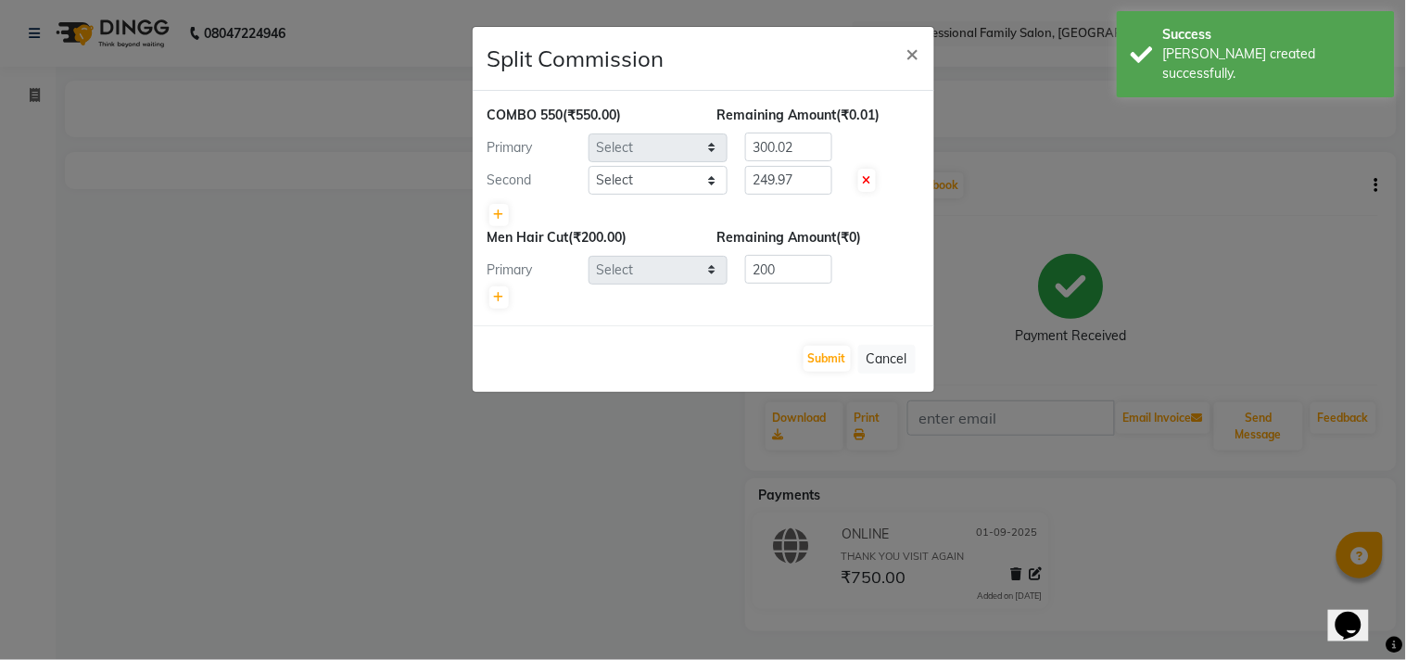
select select "63519"
select select "63524"
select select "64189"
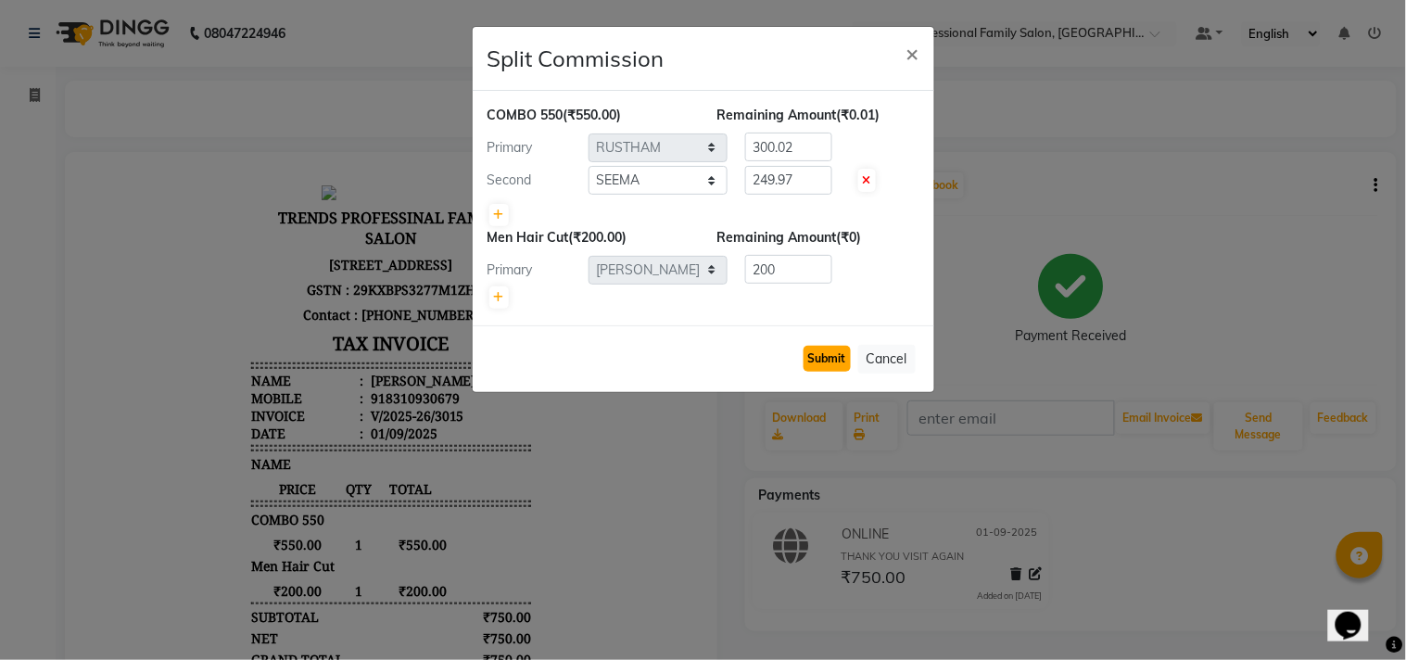
click at [818, 357] on button "Submit" at bounding box center [826, 359] width 47 height 26
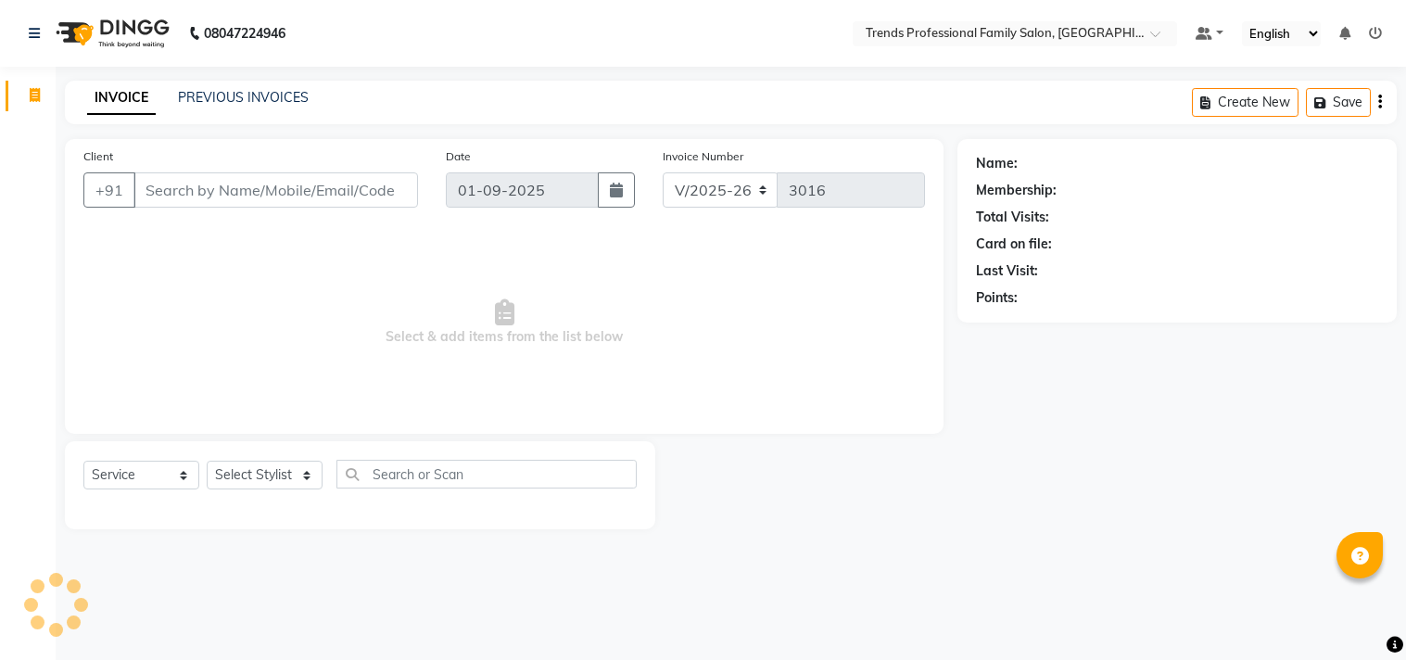
select select "7345"
select select "service"
click at [304, 477] on select "Select Stylist [PERSON_NAME] [PERSON_NAME] [PERSON_NAME] [PERSON_NAME] RUSTHAM …" at bounding box center [265, 475] width 116 height 29
select select "72180"
click at [207, 461] on select "Select Stylist [PERSON_NAME] [PERSON_NAME] [PERSON_NAME] [PERSON_NAME] RUSTHAM …" at bounding box center [265, 475] width 116 height 29
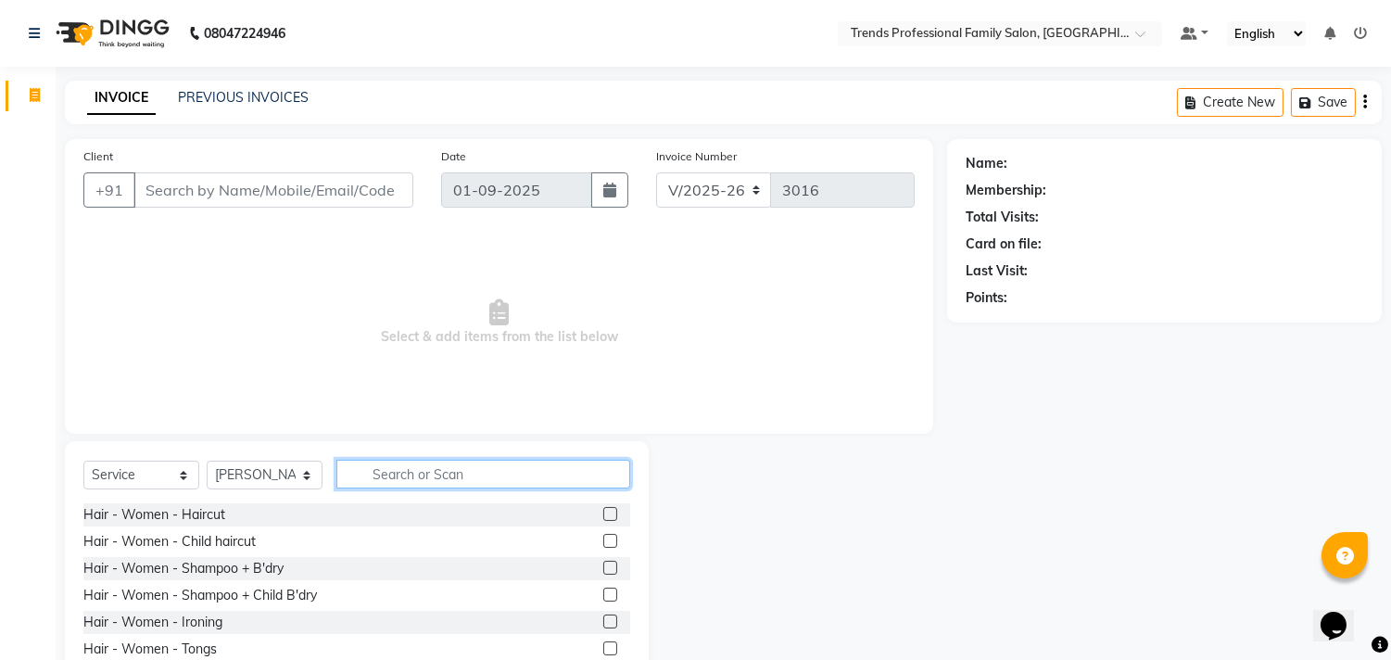
click at [508, 476] on input "text" at bounding box center [483, 474] width 294 height 29
type input "clea"
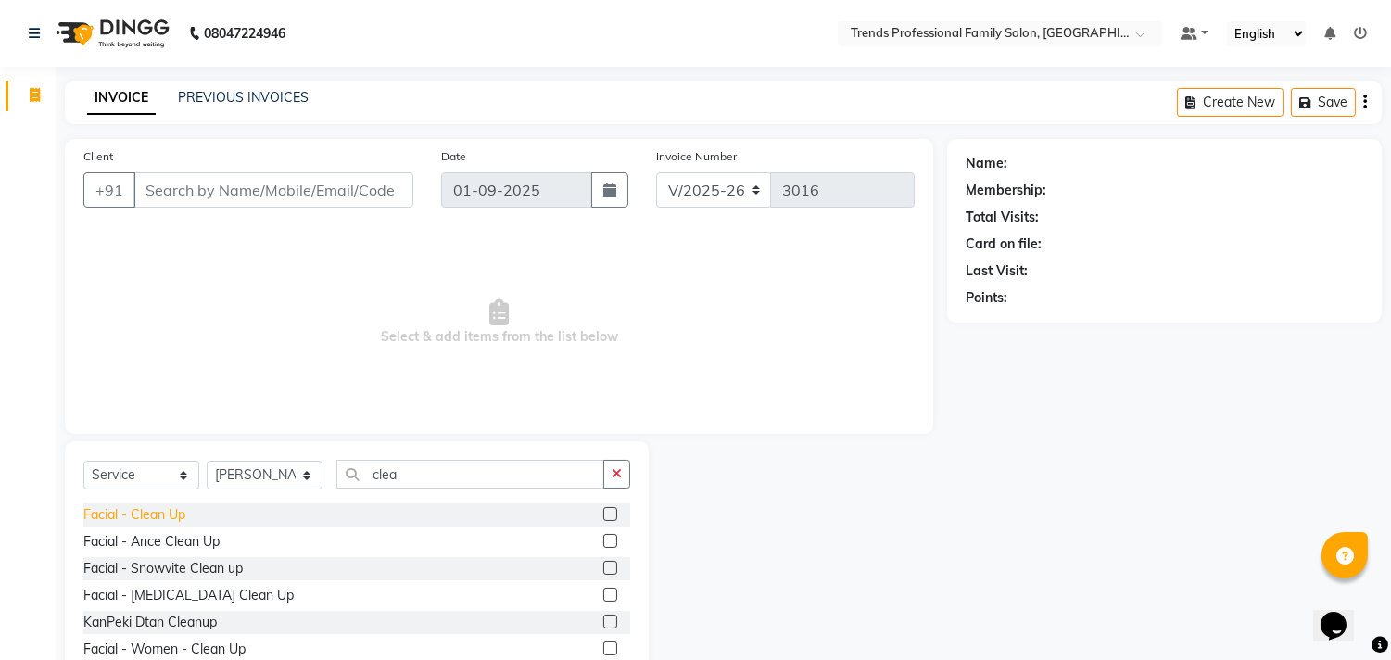
click at [133, 510] on div "Facial - Clean Up" at bounding box center [134, 514] width 102 height 19
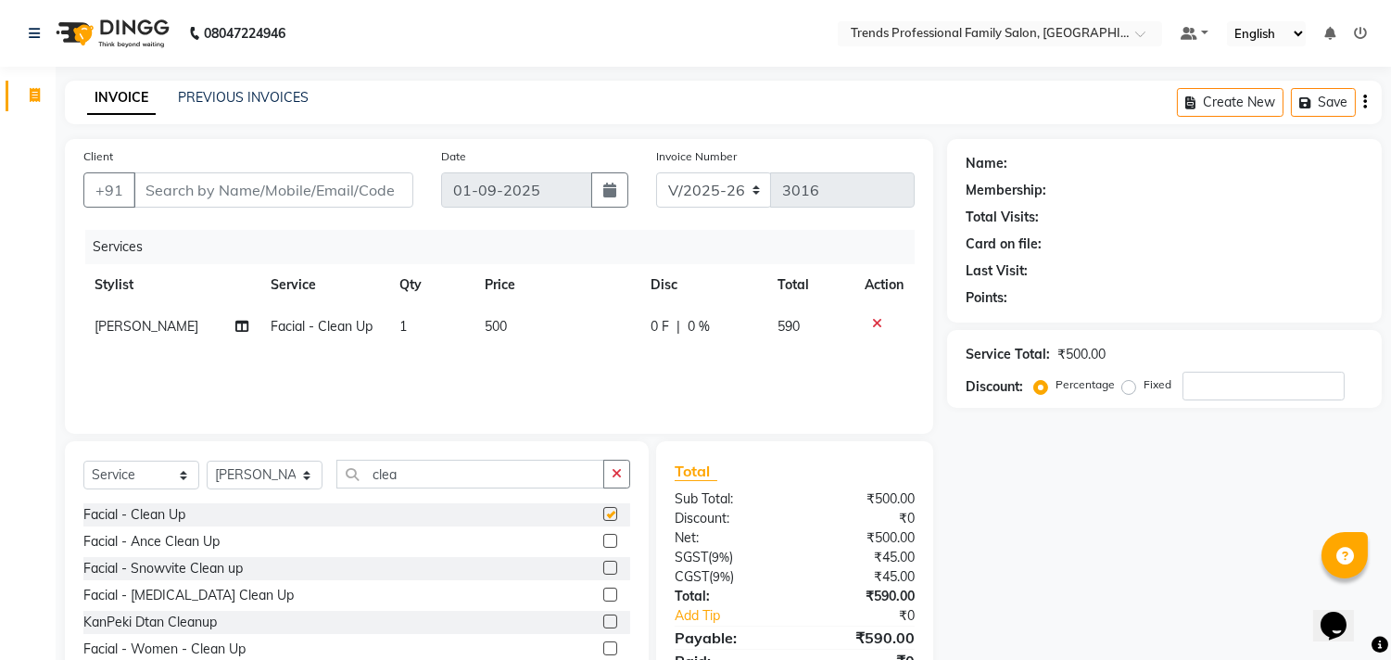
checkbox input "false"
click at [281, 479] on select "Select Stylist [PERSON_NAME] [PERSON_NAME] [PERSON_NAME] [PERSON_NAME] RUSTHAM …" at bounding box center [265, 475] width 116 height 29
select select "63524"
click at [207, 461] on select "Select Stylist [PERSON_NAME] [PERSON_NAME] [PERSON_NAME] [PERSON_NAME] RUSTHAM …" at bounding box center [265, 475] width 116 height 29
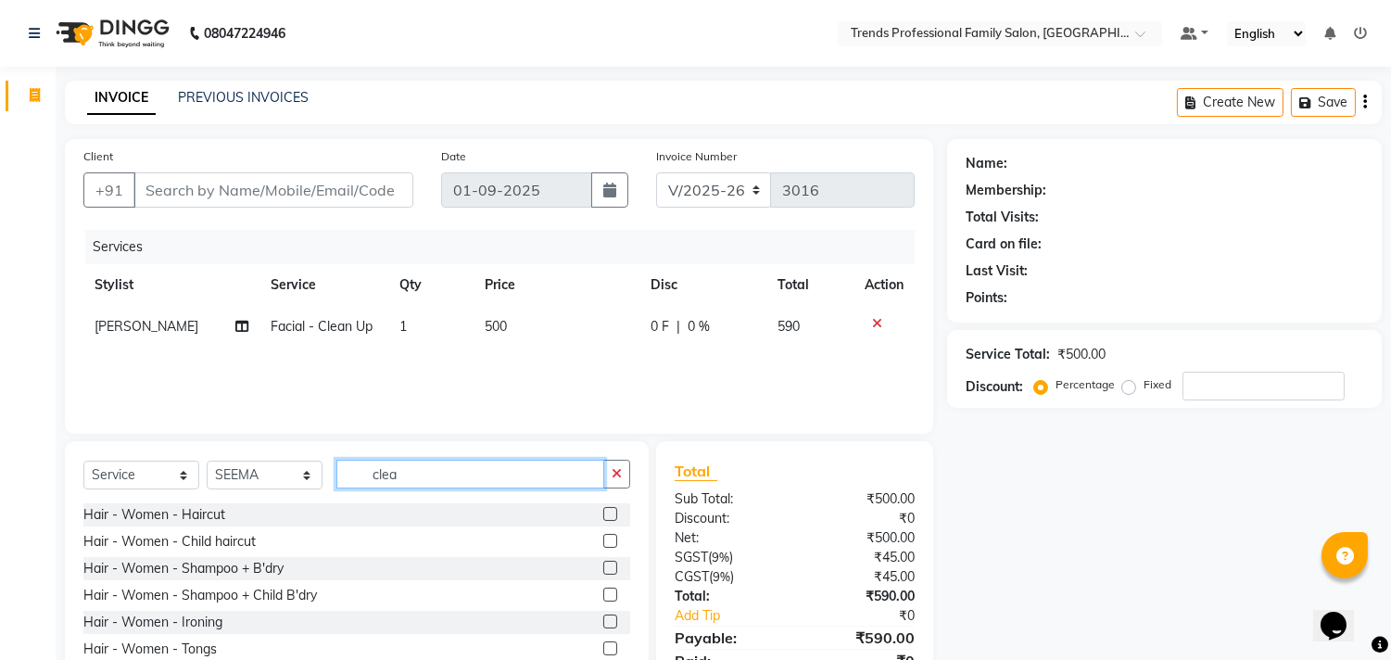
click at [471, 480] on input "clea" at bounding box center [470, 474] width 268 height 29
type input "c"
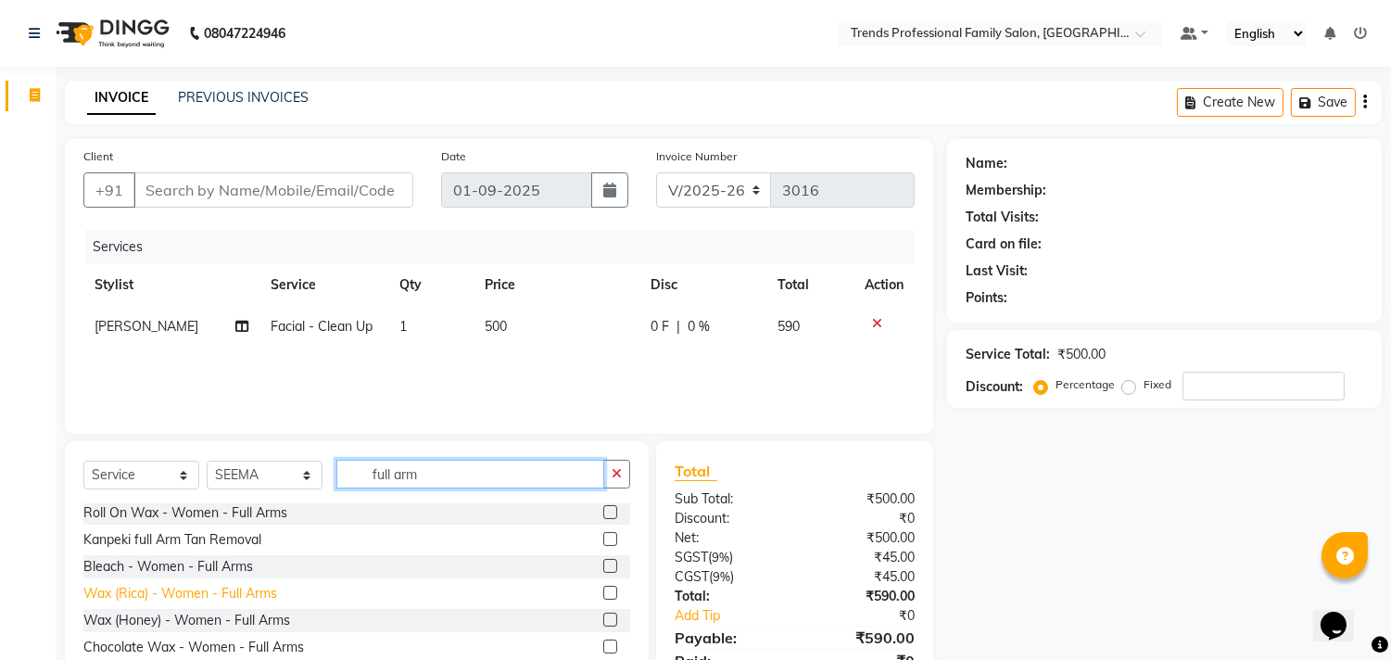
type input "full arm"
click at [185, 588] on div "Wax (Rica) - Women - Full Arms" at bounding box center [180, 593] width 194 height 19
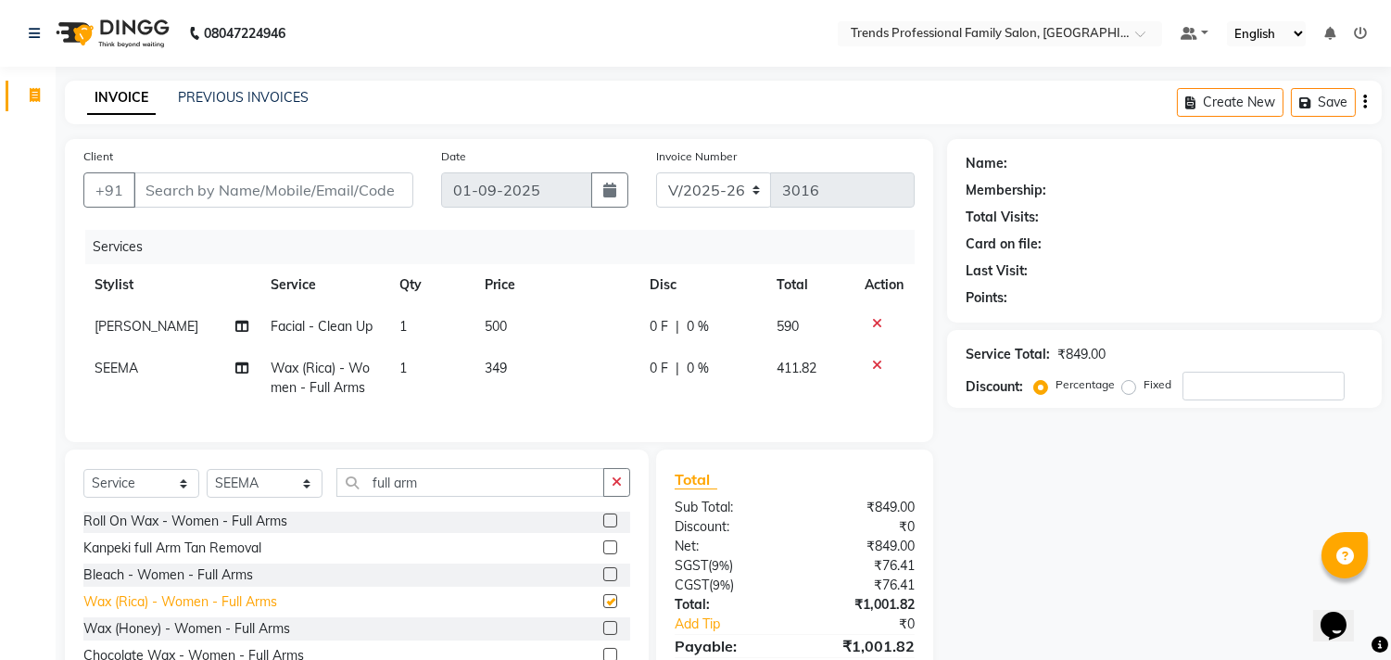
checkbox input "false"
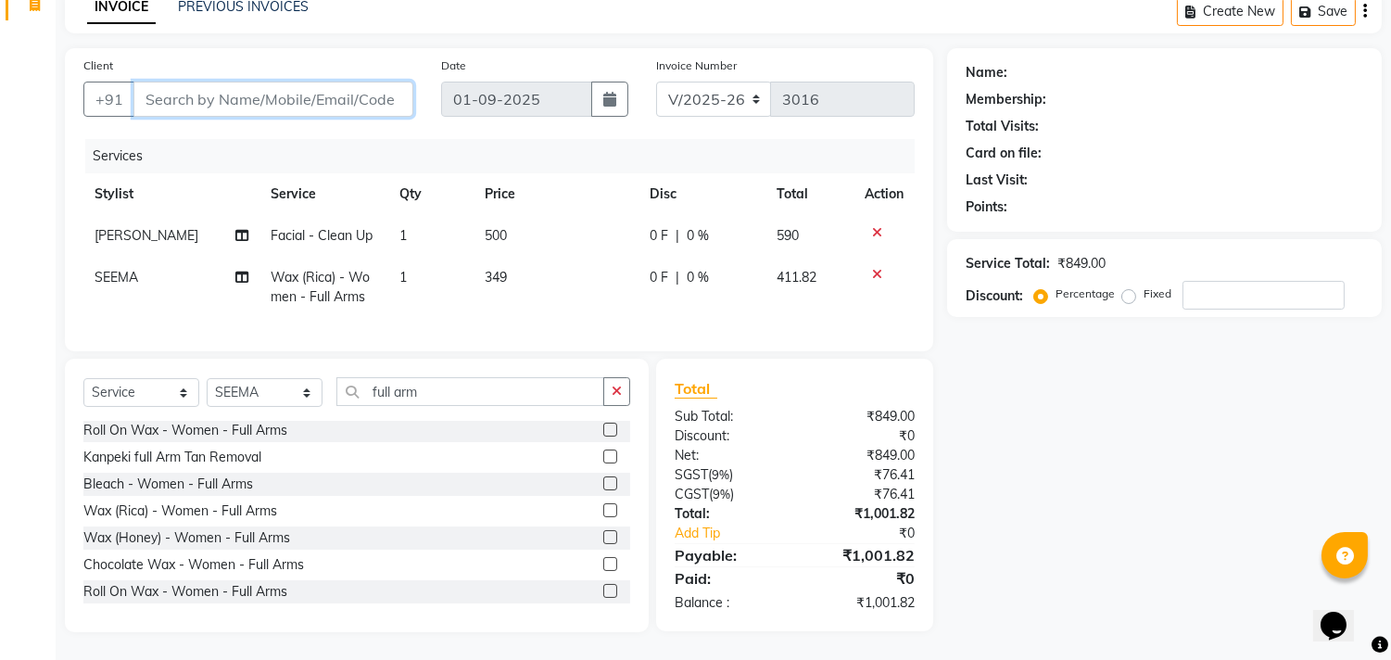
click at [313, 84] on input "Client" at bounding box center [273, 99] width 280 height 35
type input "9"
type input "0"
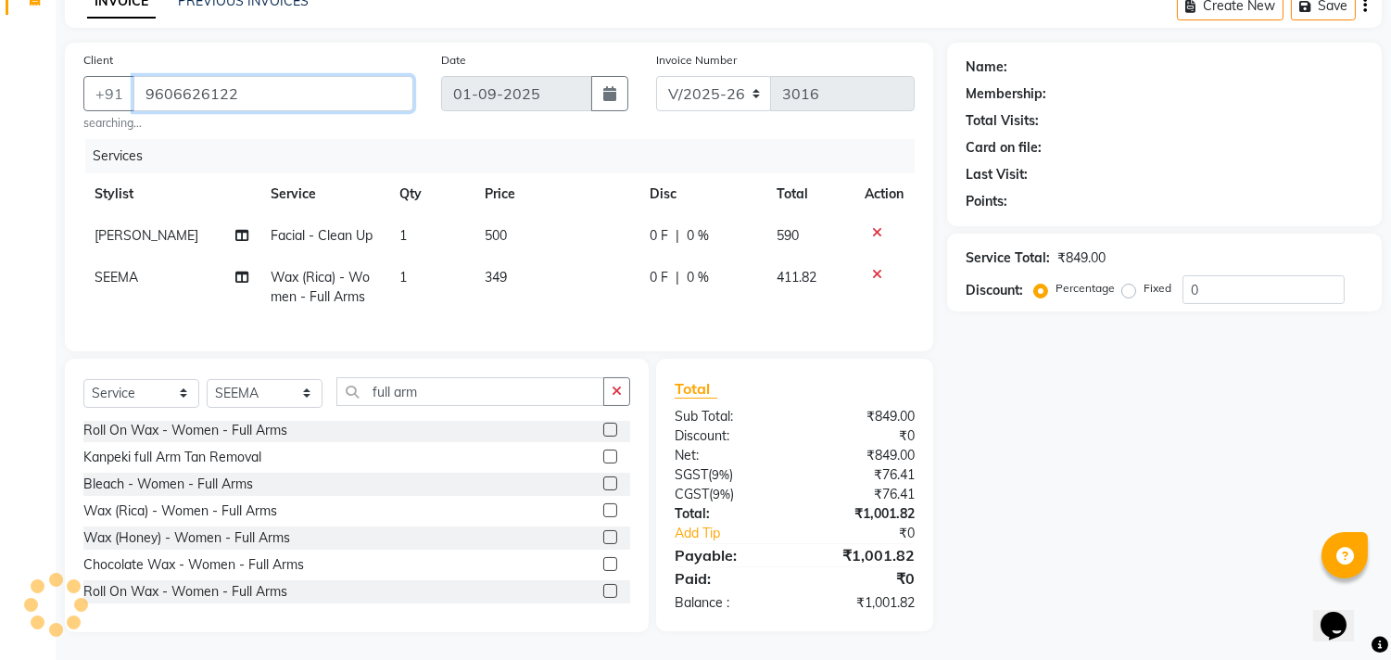
click at [356, 76] on input "9606626122" at bounding box center [273, 93] width 280 height 35
type input "9606626122"
click at [1084, 489] on div "Name: Membership: Total Visits: Card on file: Last Visit: Points: Service Total…" at bounding box center [1171, 337] width 448 height 589
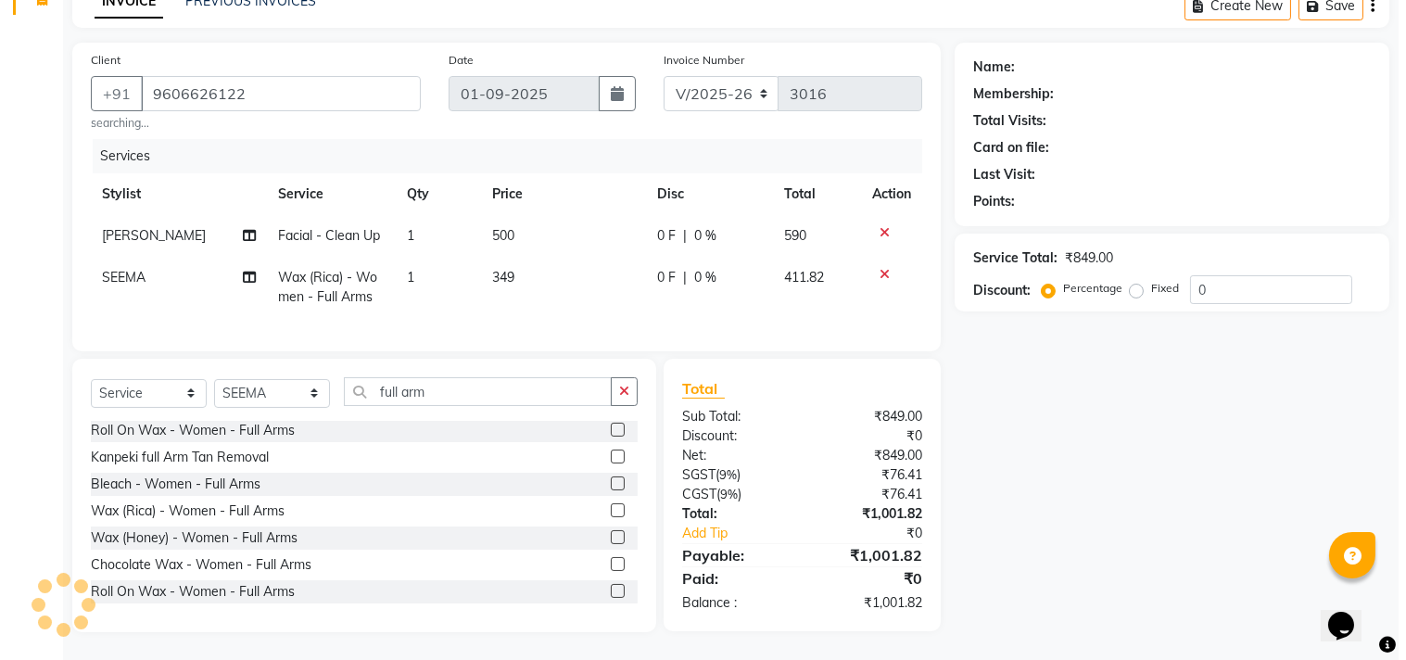
scroll to position [112, 0]
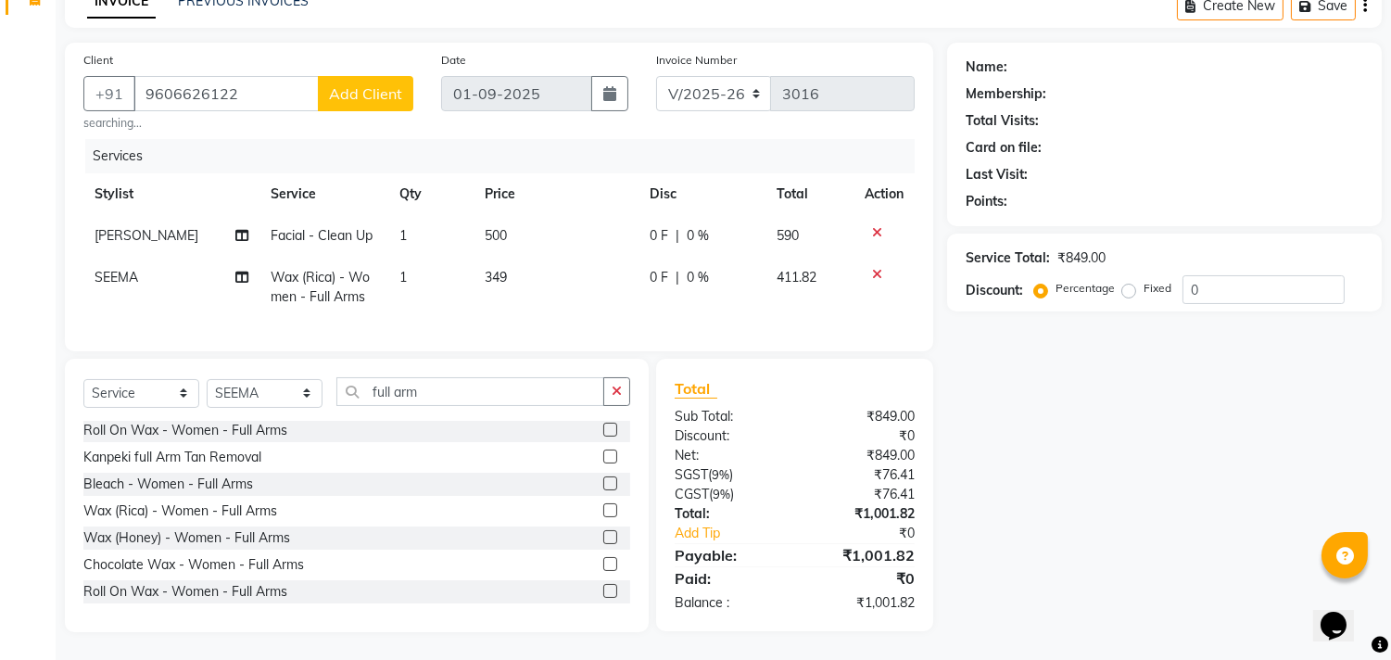
click at [362, 76] on button "Add Client" at bounding box center [365, 93] width 95 height 35
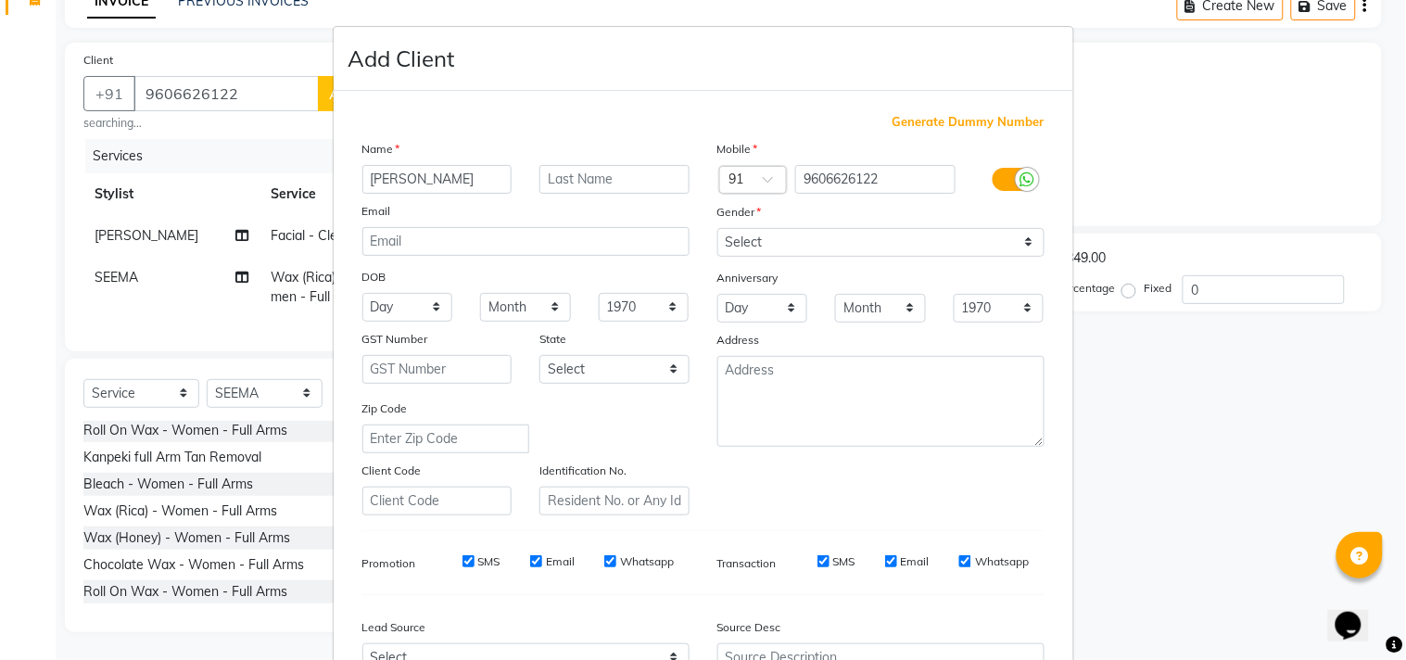
type input "[PERSON_NAME]"
click at [793, 246] on select "Select [DEMOGRAPHIC_DATA] [DEMOGRAPHIC_DATA] Other Prefer Not To Say" at bounding box center [880, 242] width 327 height 29
select select "[DEMOGRAPHIC_DATA]"
click at [717, 228] on select "Select [DEMOGRAPHIC_DATA] [DEMOGRAPHIC_DATA] Other Prefer Not To Say" at bounding box center [880, 242] width 327 height 29
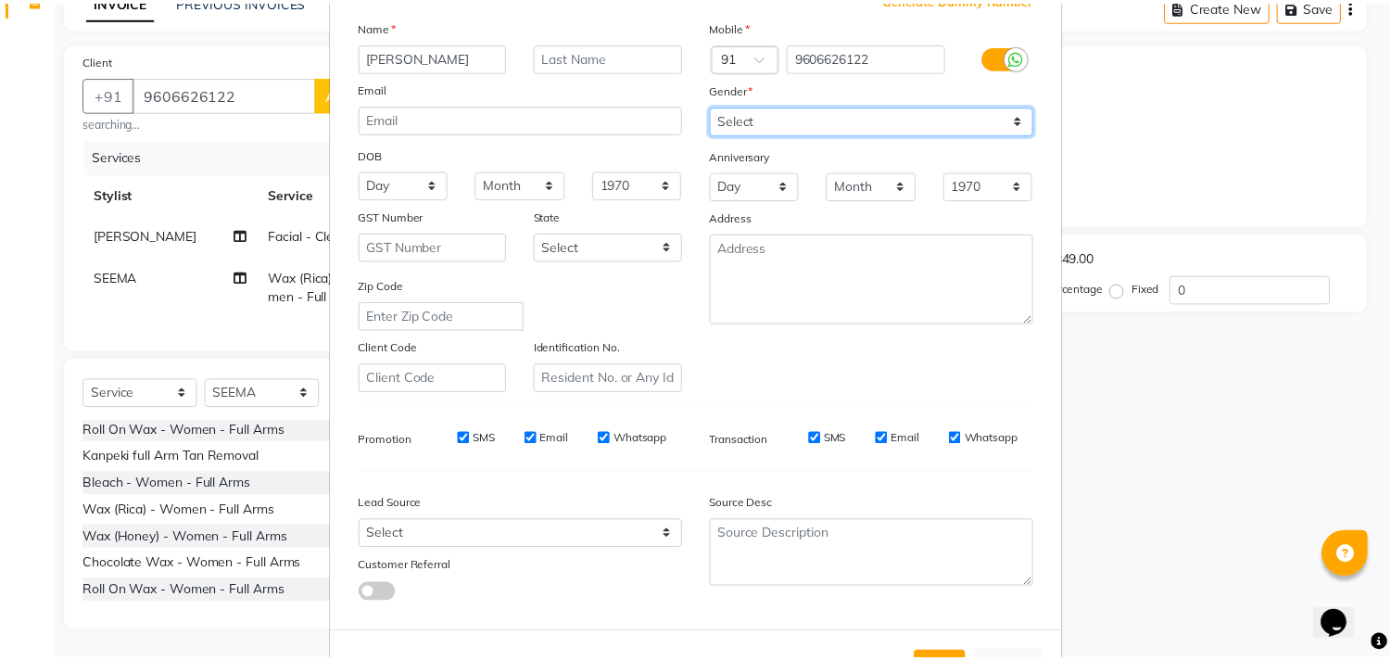
scroll to position [196, 0]
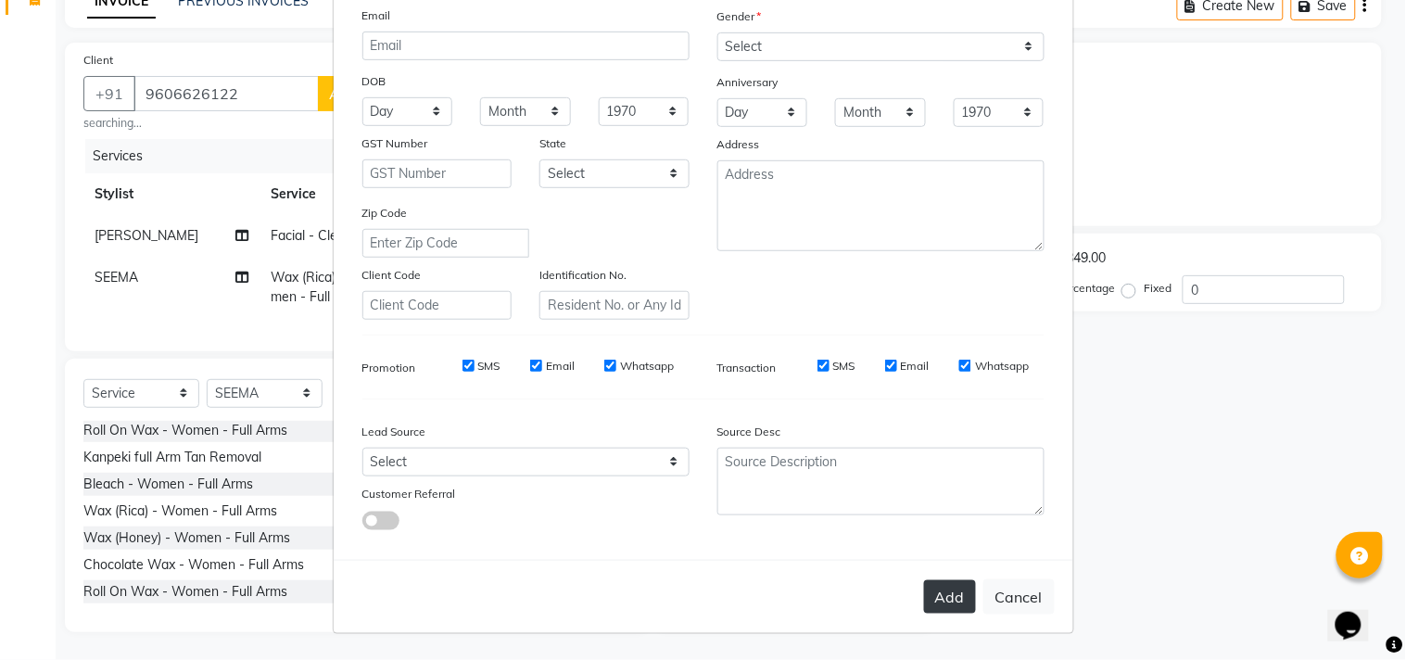
click at [952, 607] on button "Add" at bounding box center [950, 596] width 52 height 33
select select
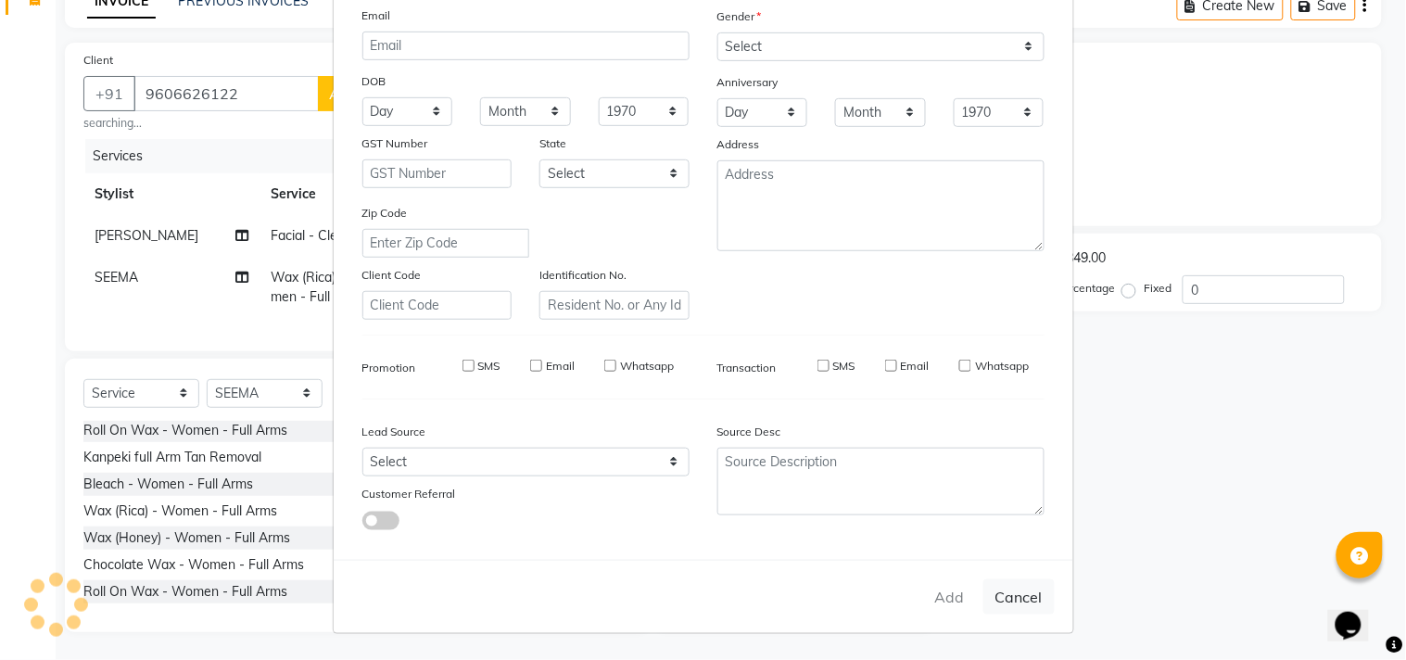
select select
checkbox input "false"
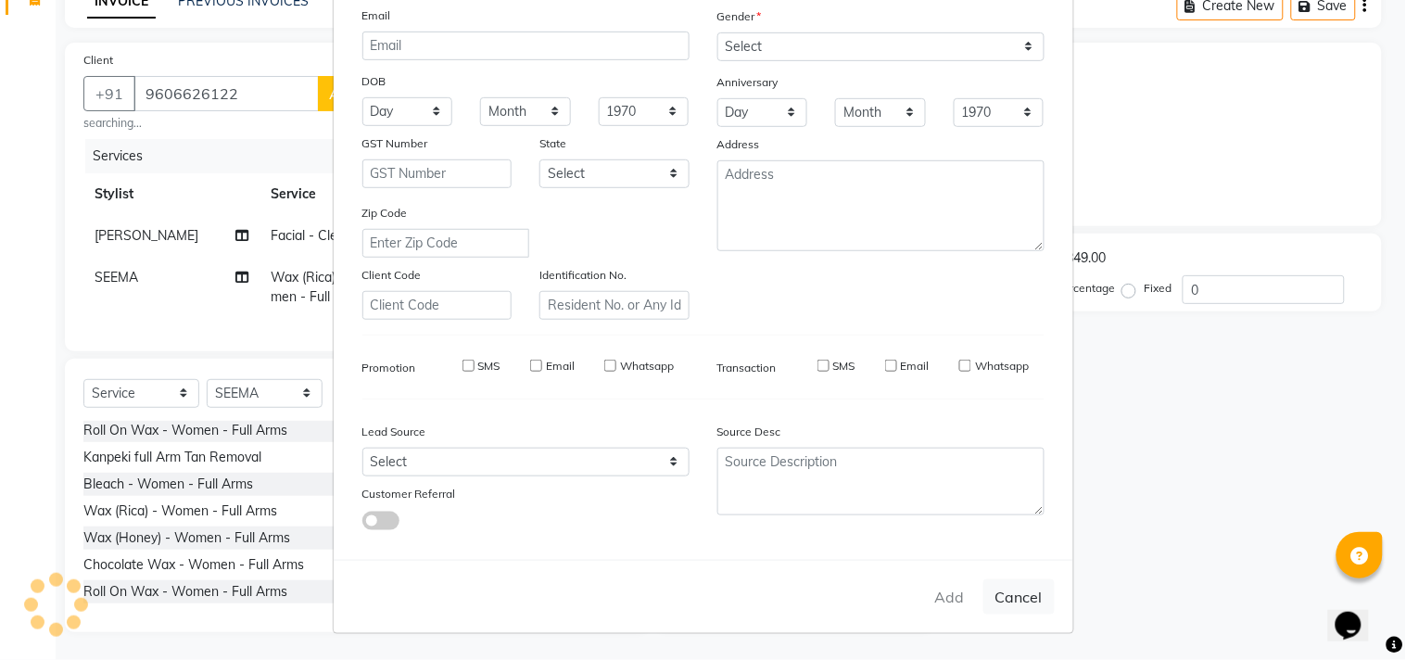
checkbox input "false"
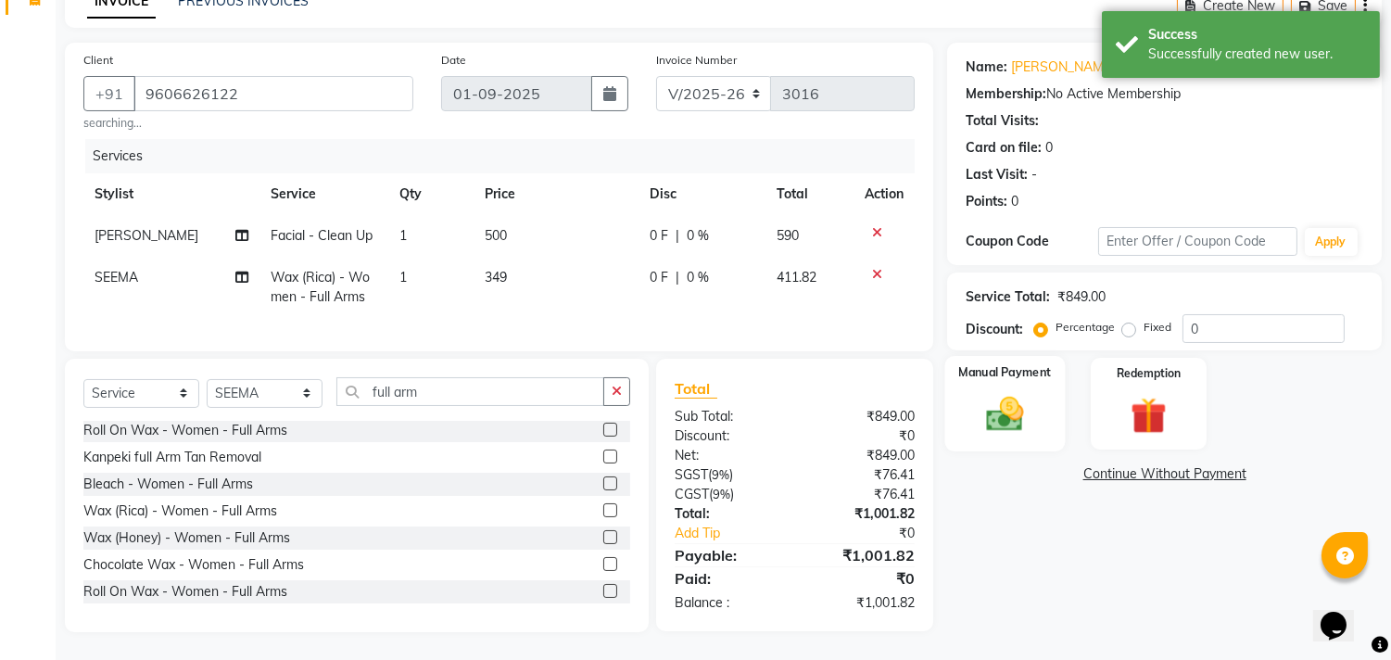
click at [1024, 393] on img at bounding box center [1005, 415] width 61 height 44
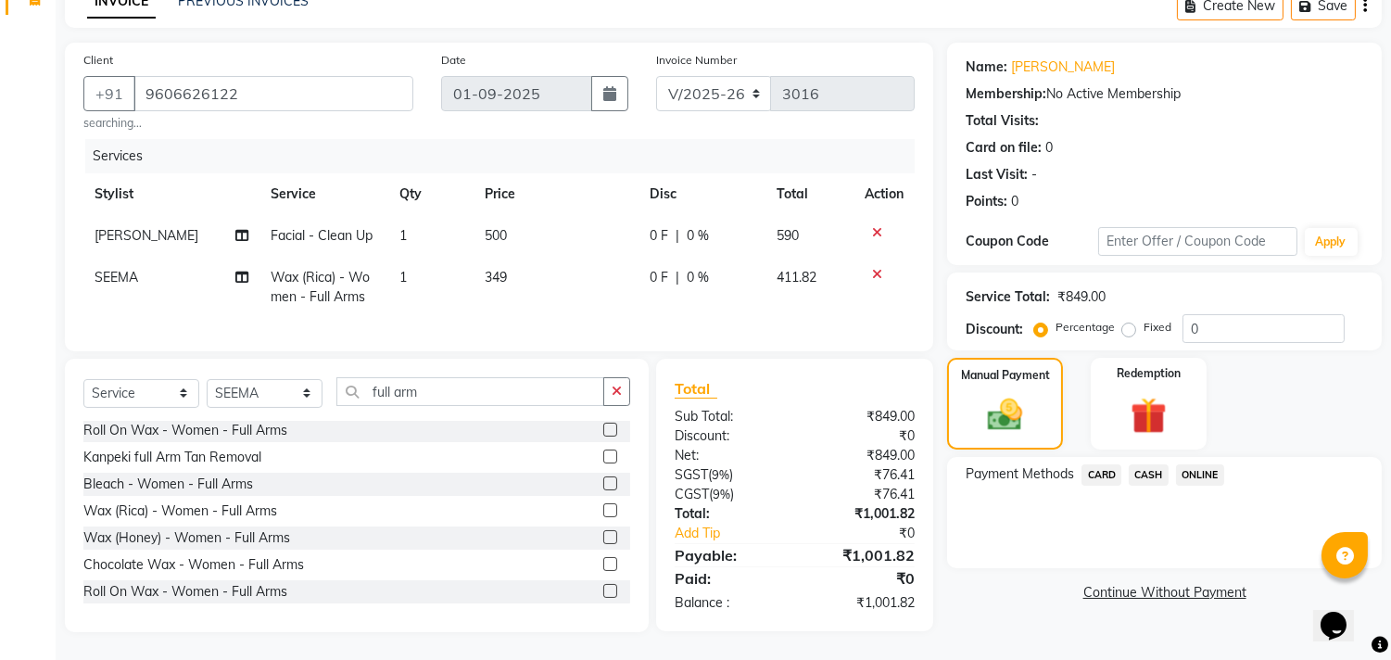
click at [1201, 464] on span "ONLINE" at bounding box center [1200, 474] width 48 height 21
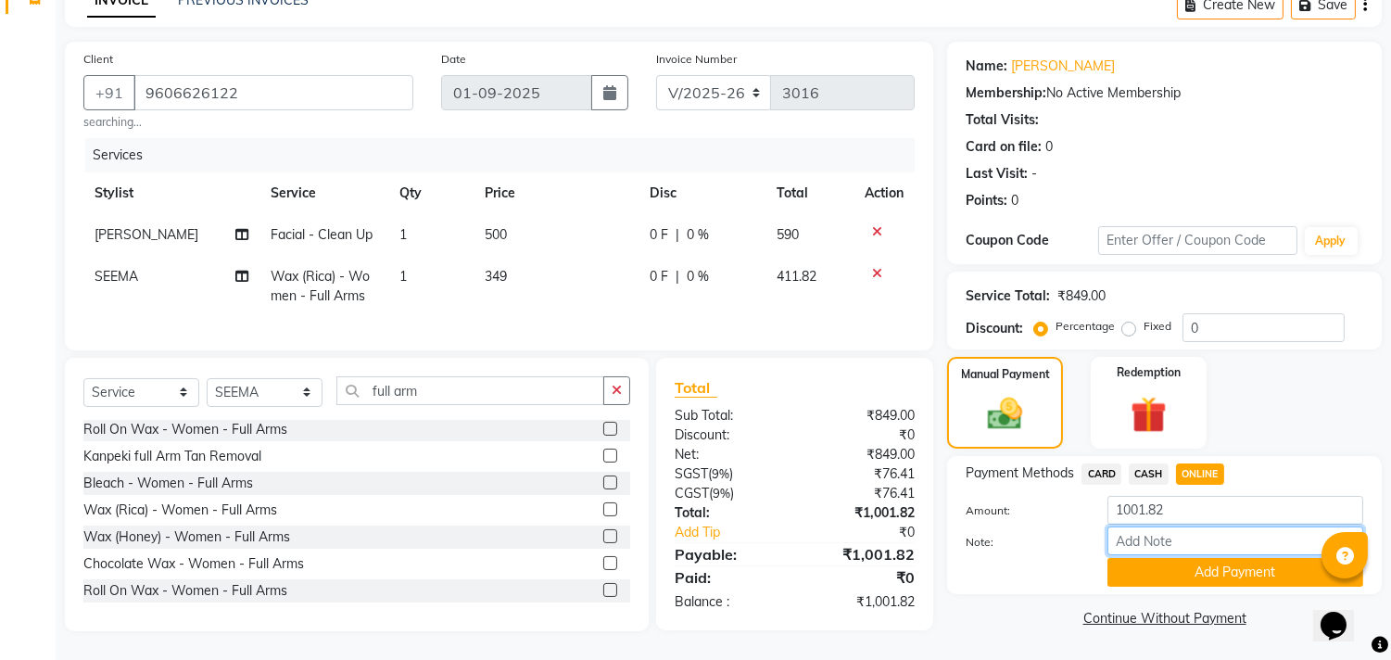
click at [1199, 526] on input "Note:" at bounding box center [1235, 540] width 256 height 29
type input "THANK YOU VISIT AGAIN"
click at [1234, 559] on button "Add Payment" at bounding box center [1235, 572] width 256 height 29
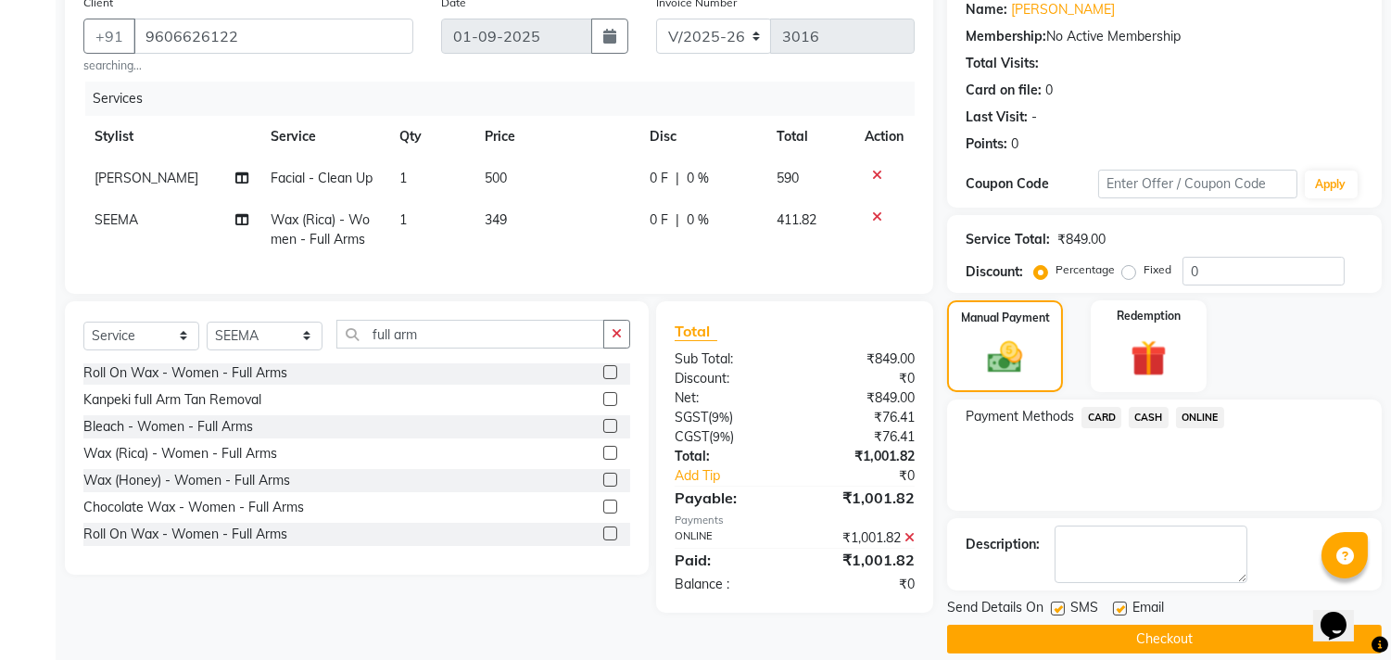
scroll to position [173, 0]
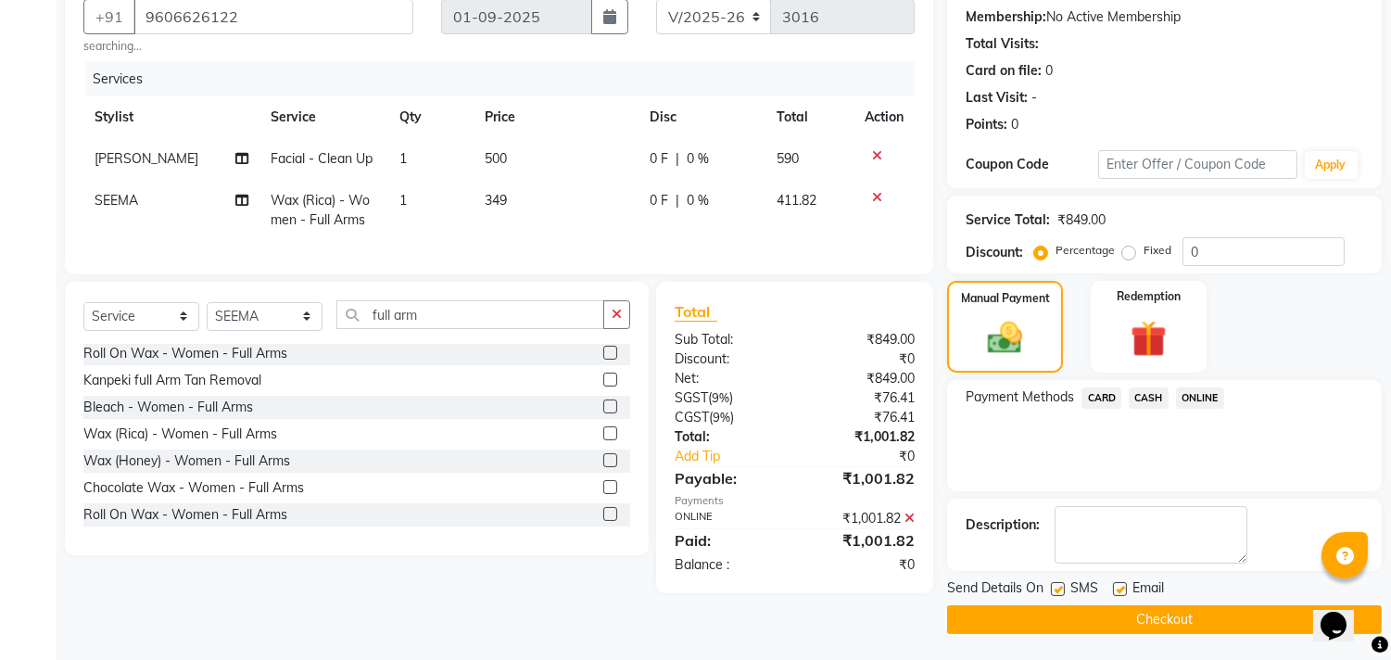
click at [1101, 621] on button "Checkout" at bounding box center [1164, 619] width 435 height 29
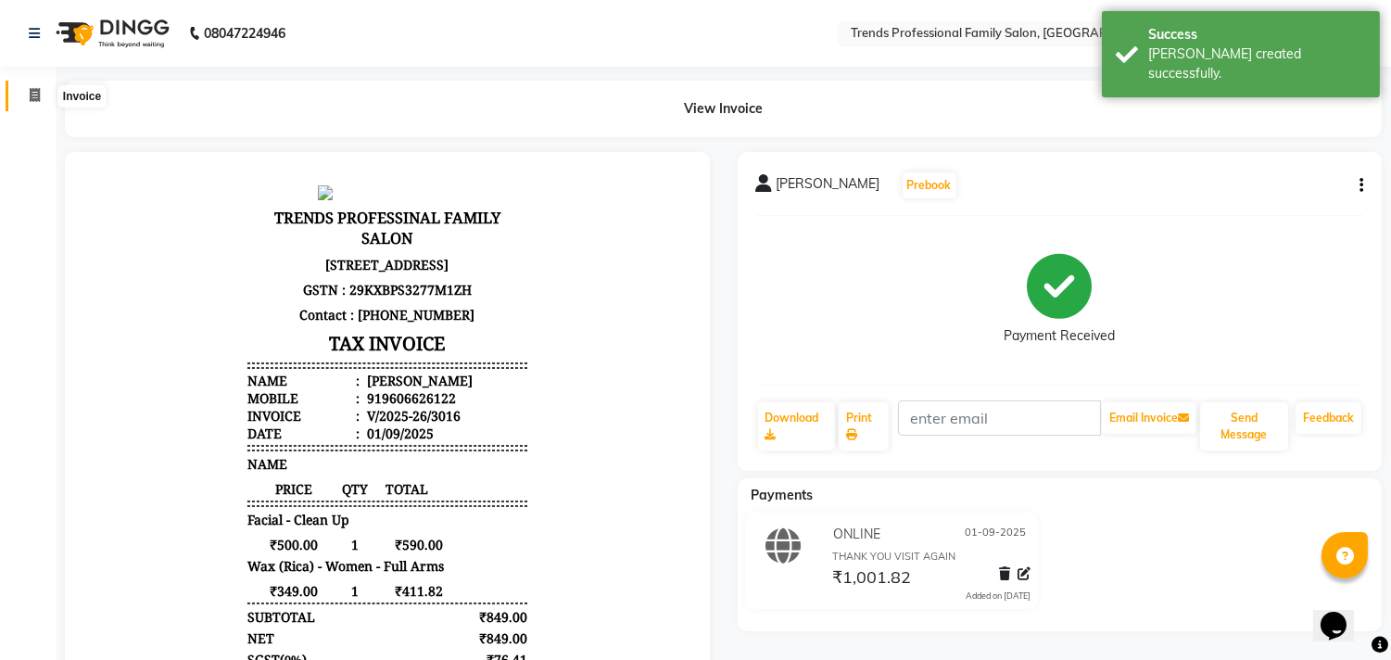
click at [33, 95] on icon at bounding box center [35, 95] width 10 height 14
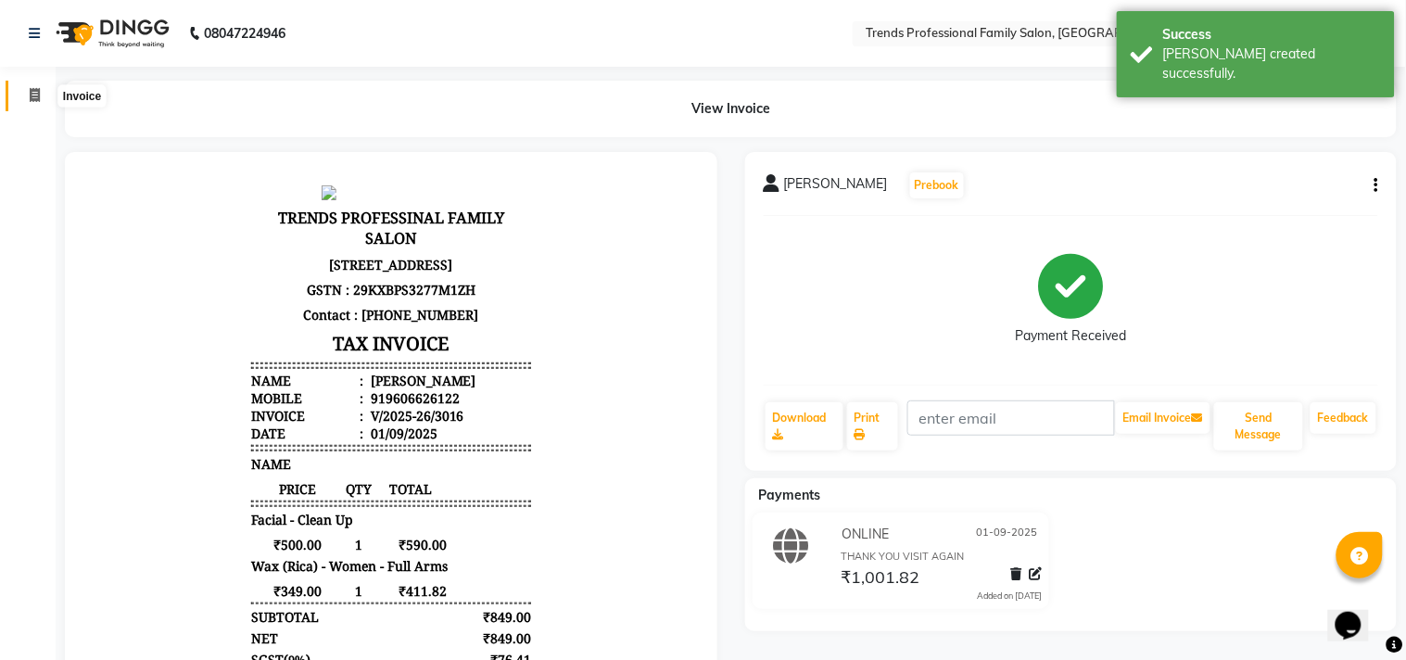
select select "service"
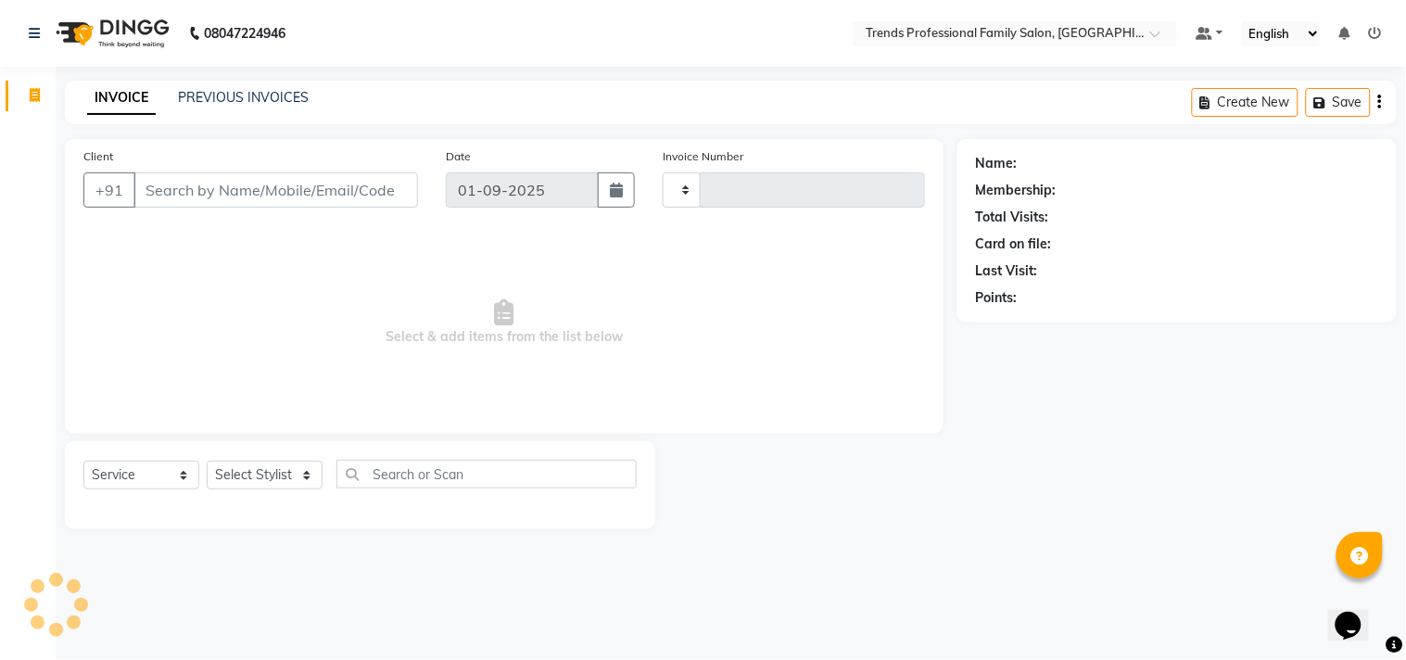
type input "3017"
select select "7345"
click at [270, 474] on select "Select Stylist [PERSON_NAME] [PERSON_NAME] [PERSON_NAME] [PERSON_NAME] RUSTHAM …" at bounding box center [265, 475] width 116 height 29
select select "64189"
click at [207, 461] on select "Select Stylist [PERSON_NAME] [PERSON_NAME] [PERSON_NAME] [PERSON_NAME] RUSTHAM …" at bounding box center [265, 475] width 116 height 29
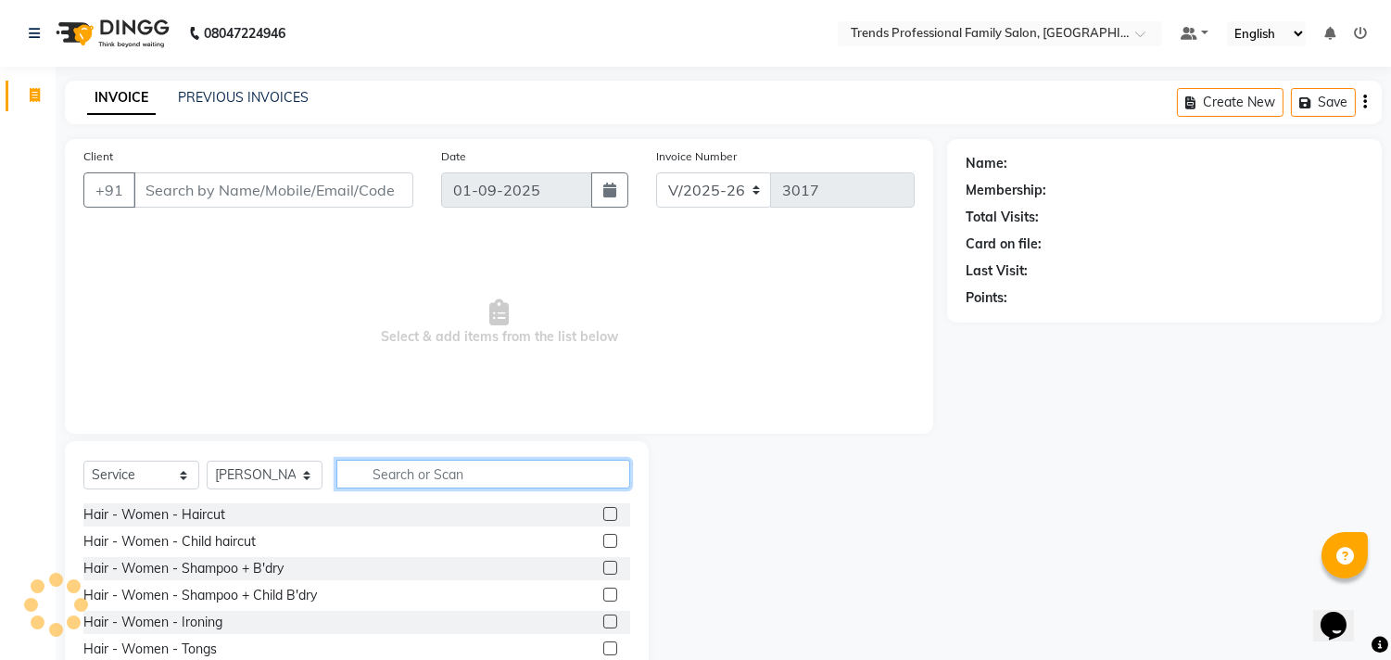
click at [505, 474] on input "text" at bounding box center [483, 474] width 294 height 29
click at [927, 514] on div at bounding box center [798, 577] width 298 height 273
click at [408, 476] on input "text" at bounding box center [483, 474] width 294 height 29
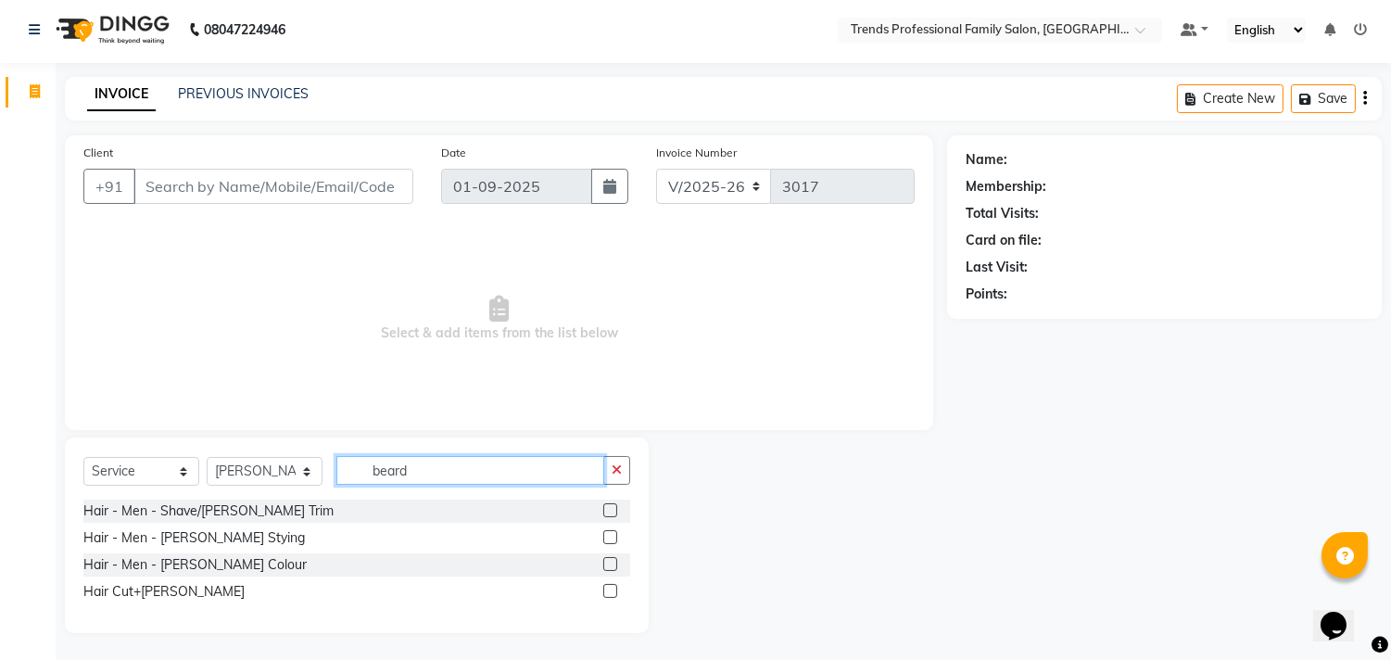
scroll to position [5, 0]
type input "beard"
click at [211, 533] on div "Hair - Men - [PERSON_NAME] Stying" at bounding box center [193, 536] width 221 height 19
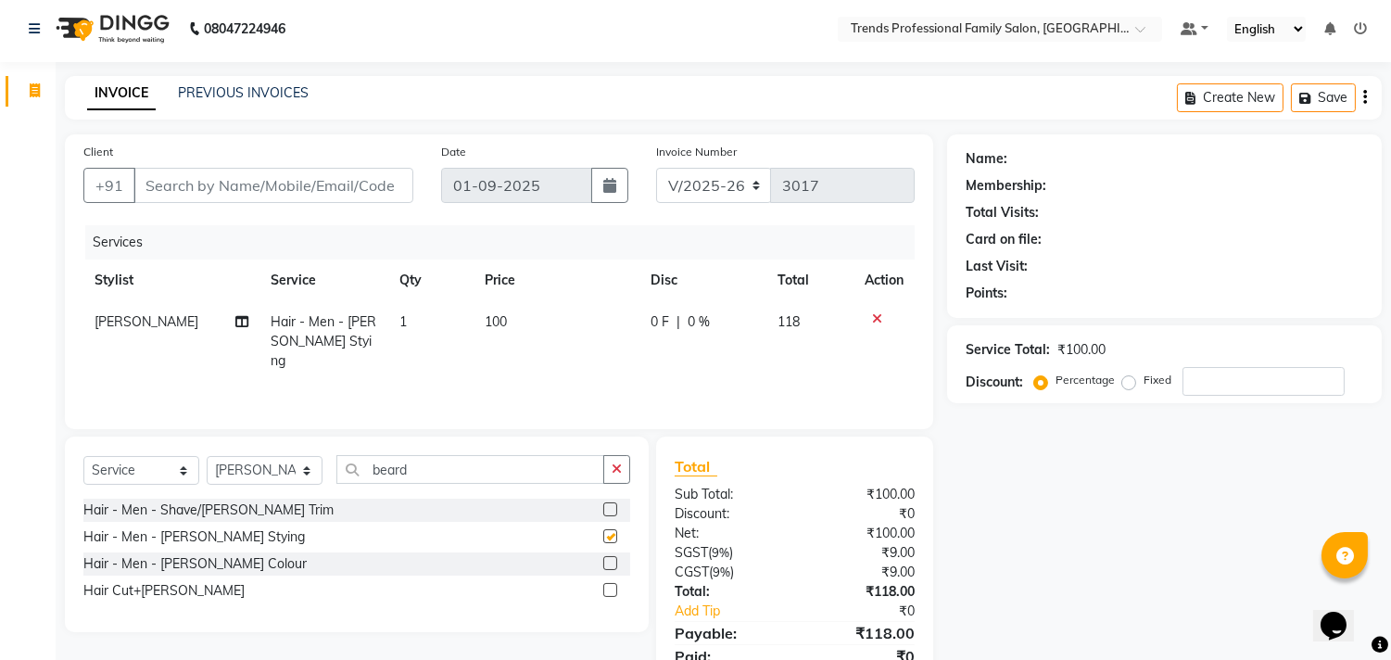
checkbox input "false"
click at [436, 470] on input "beard" at bounding box center [470, 469] width 268 height 29
type input "b"
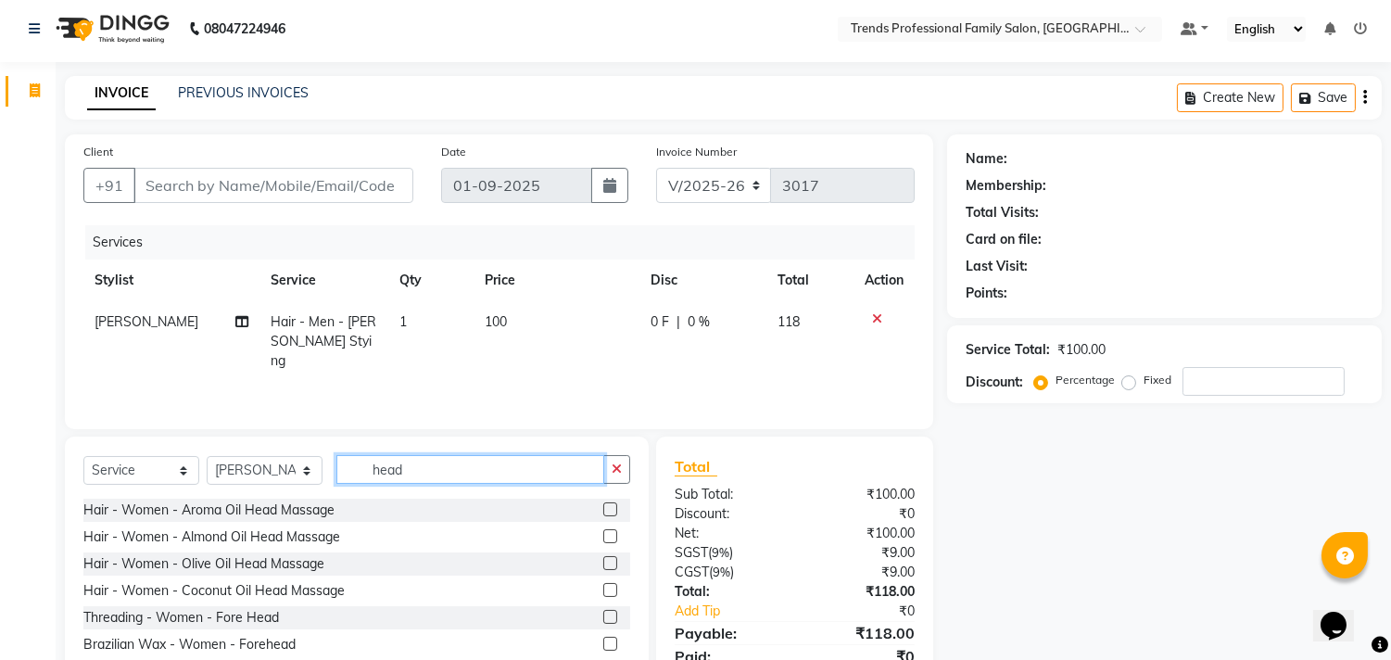
type input "head"
click at [872, 316] on icon at bounding box center [877, 318] width 10 height 13
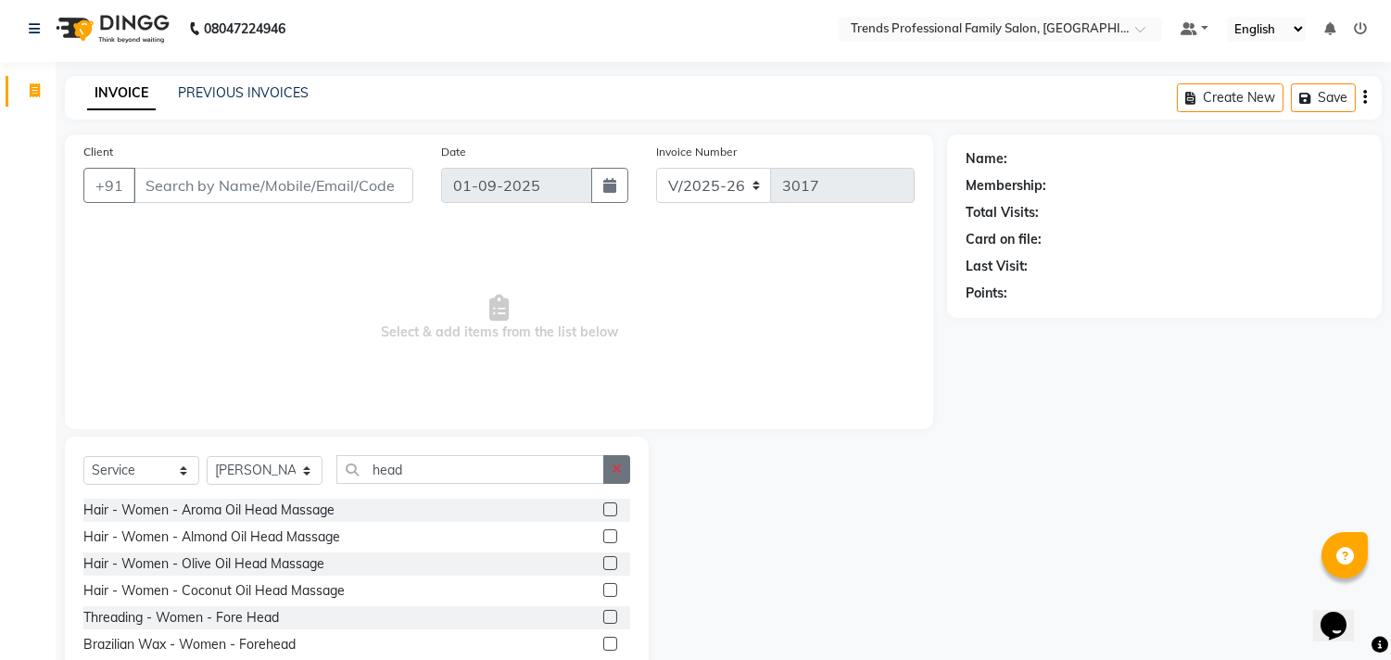
click at [615, 468] on icon "button" at bounding box center [617, 468] width 10 height 13
